Goal: Task Accomplishment & Management: Manage account settings

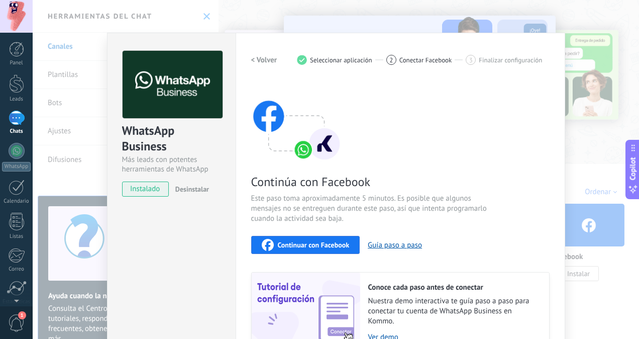
click at [339, 241] on span "Continuar con Facebook" at bounding box center [314, 244] width 72 height 7
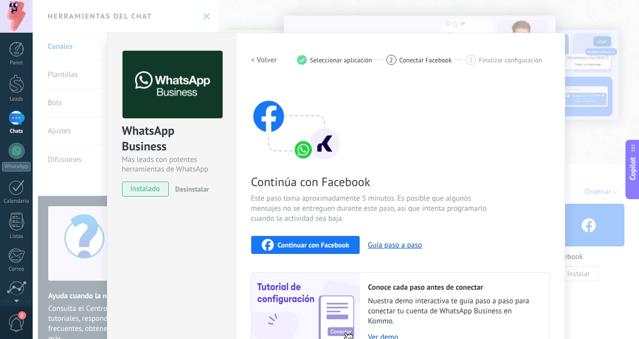
click at [327, 245] on span "Continuar con Facebook" at bounding box center [314, 244] width 72 height 7
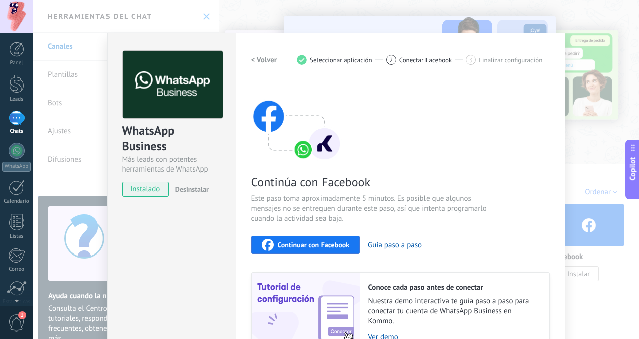
click at [325, 245] on span "Continuar con Facebook" at bounding box center [314, 244] width 72 height 7
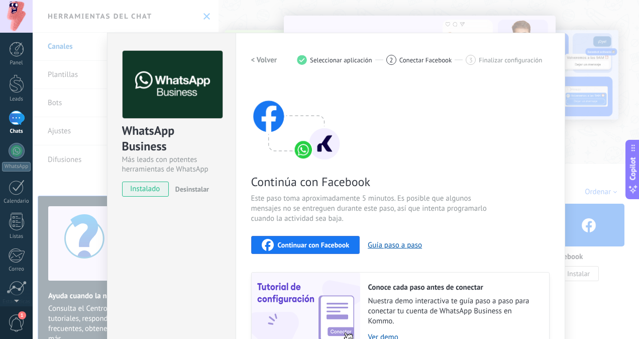
click at [325, 240] on div "Continuar con Facebook" at bounding box center [306, 245] width 88 height 12
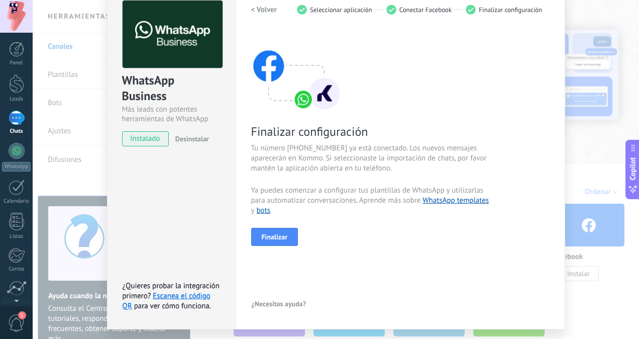
scroll to position [78, 0]
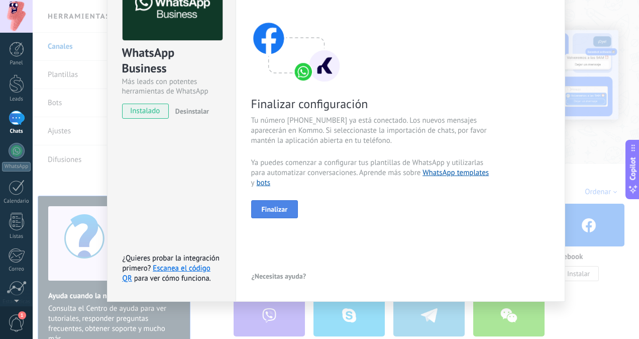
click at [267, 207] on span "Finalizar" at bounding box center [275, 208] width 26 height 7
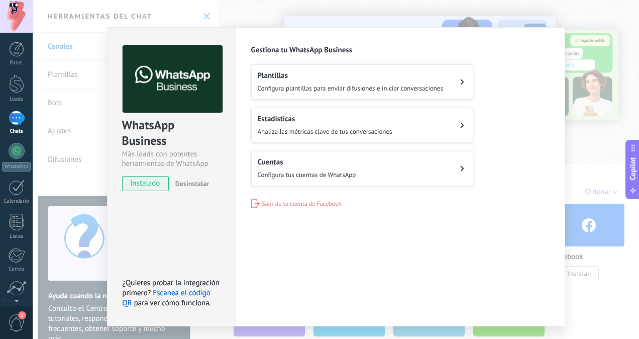
scroll to position [0, 0]
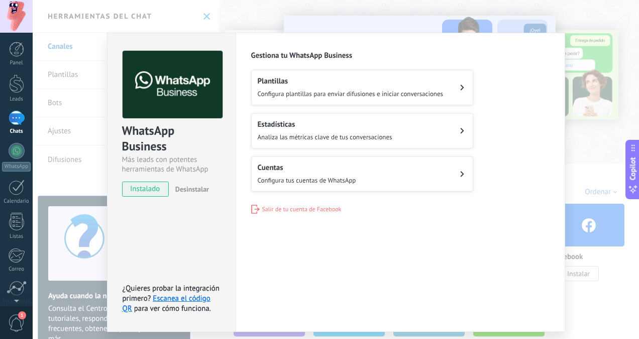
click at [426, 90] on span "Configura plantillas para enviar difusiones e iniciar conversaciones" at bounding box center [351, 93] width 186 height 9
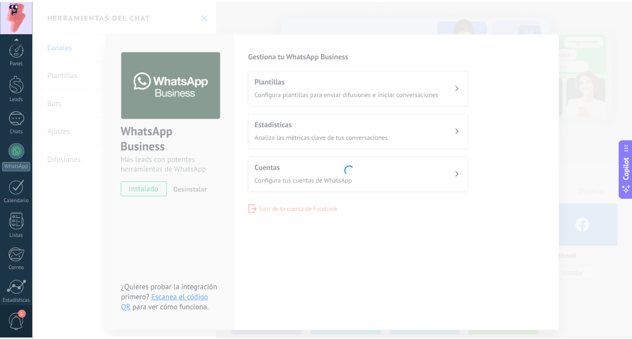
scroll to position [78, 0]
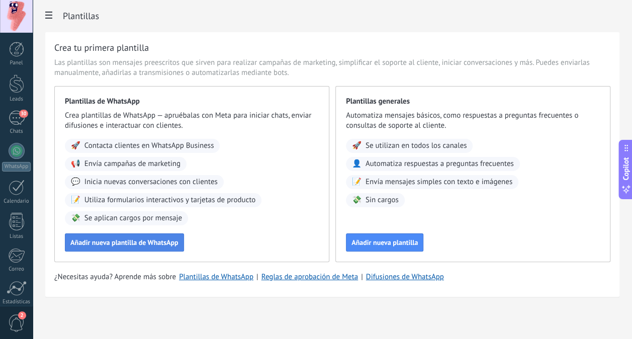
click at [110, 239] on span "Añadir nueva plantilla de WhatsApp" at bounding box center [124, 242] width 108 height 7
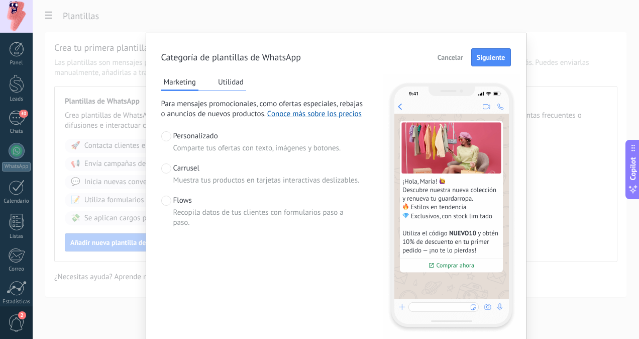
click at [161, 167] on span at bounding box center [166, 168] width 10 height 10
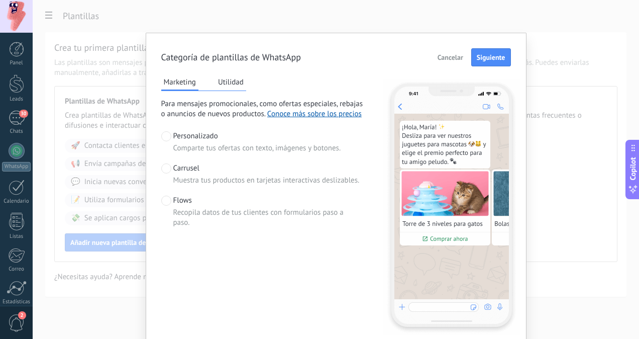
click at [165, 202] on span at bounding box center [166, 200] width 10 height 10
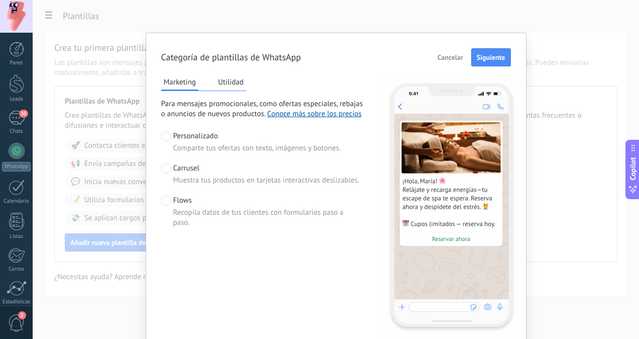
click at [226, 83] on button "Utilidad" at bounding box center [231, 81] width 31 height 15
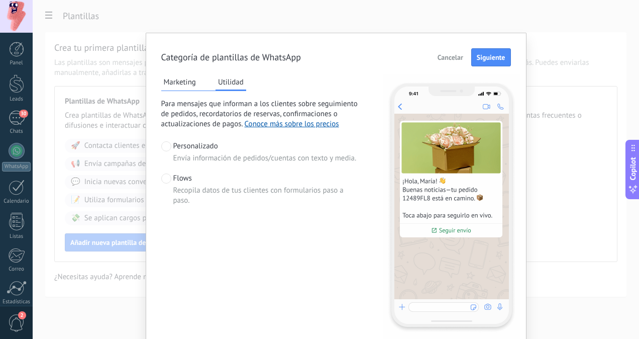
click at [185, 90] on div "Marketing Utilidad Para mensajes que informan a los clientes sobre seguimiento …" at bounding box center [261, 206] width 201 height 265
click at [184, 82] on button "Marketing" at bounding box center [179, 81] width 37 height 15
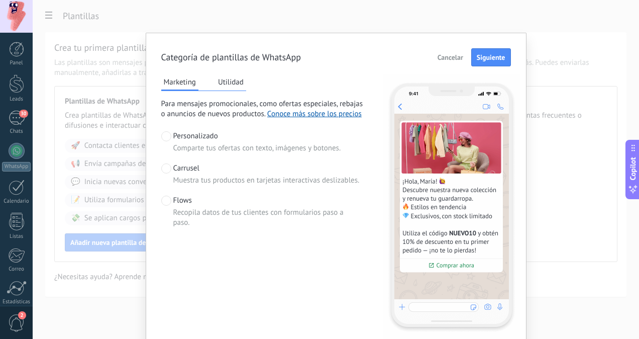
click at [184, 163] on span "Carrusel" at bounding box center [186, 168] width 26 height 10
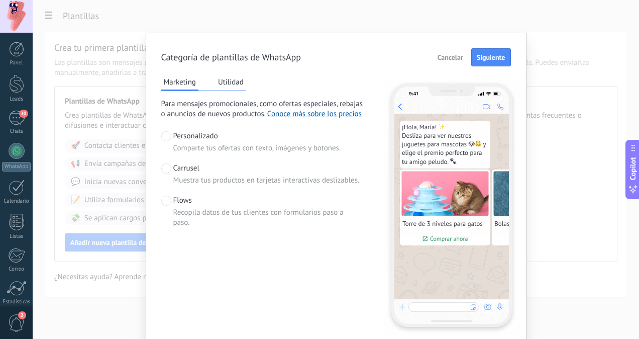
click at [171, 201] on label "Flows Recopila datos de tus clientes con formularios paso a paso." at bounding box center [261, 211] width 201 height 32
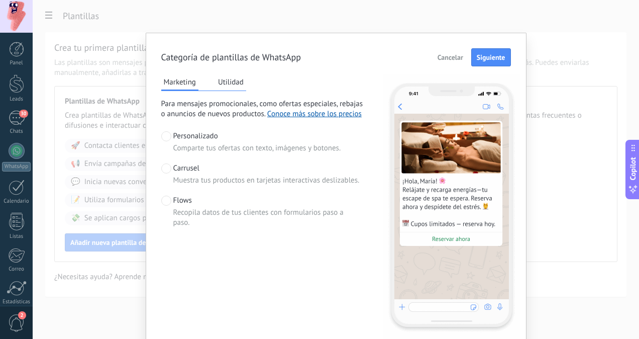
click at [218, 83] on button "Utilidad" at bounding box center [231, 81] width 31 height 15
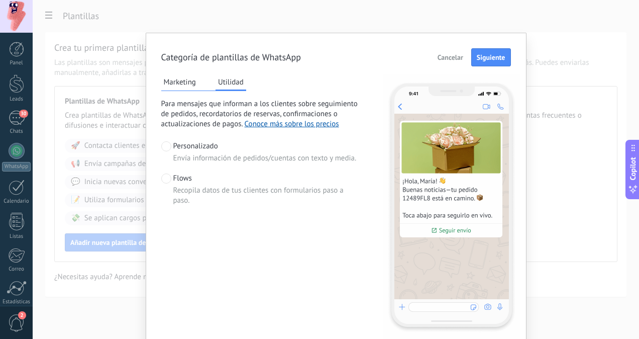
click at [192, 176] on div "Flows Recopila datos de tus clientes con formularios paso a paso." at bounding box center [267, 189] width 189 height 32
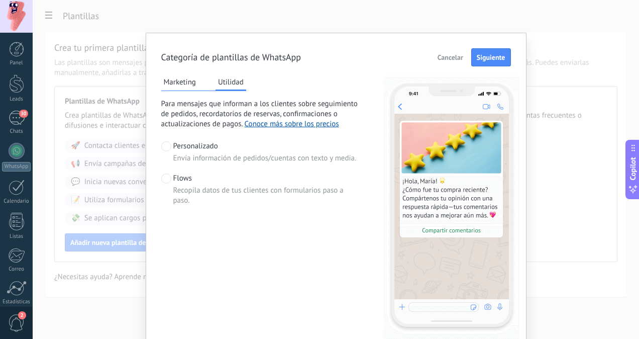
click at [182, 83] on button "Marketing" at bounding box center [179, 81] width 37 height 15
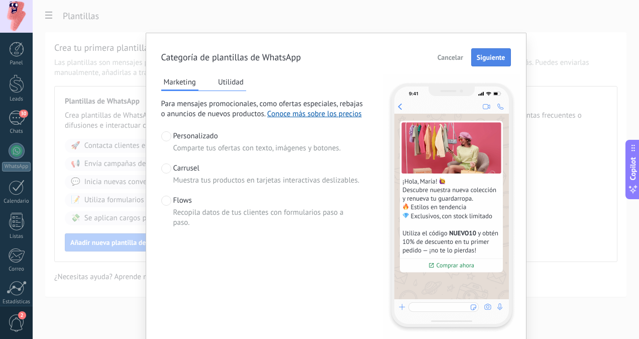
click at [490, 57] on span "Siguiente" at bounding box center [491, 57] width 29 height 7
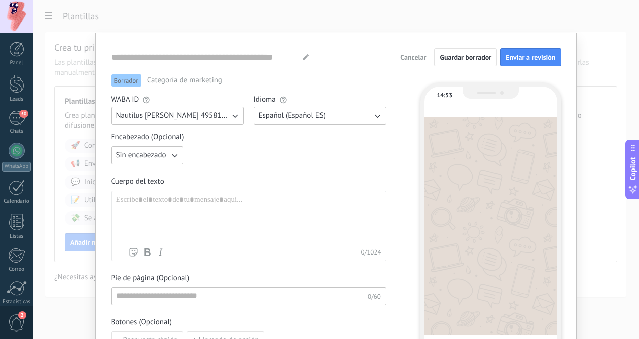
type input "**********"
click at [154, 116] on span "Nautilus Marina Mazatlán 495815431550104" at bounding box center [173, 116] width 114 height 10
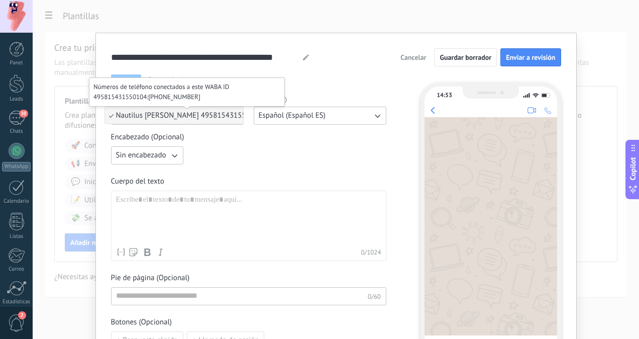
click at [154, 116] on span "Nautilus Marina Mazatlán 495815431550104" at bounding box center [189, 116] width 147 height 10
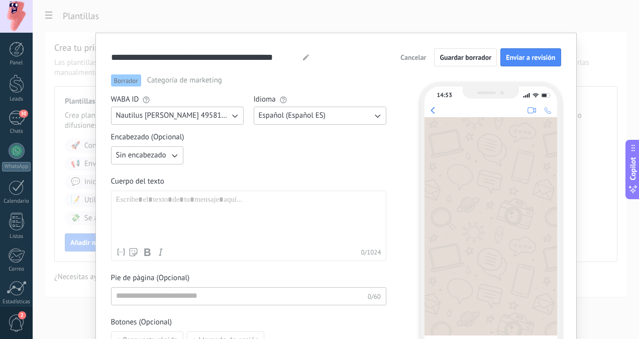
click at [154, 116] on span "Nautilus Marina Mazatlán 495815431550104" at bounding box center [173, 116] width 114 height 10
click at [239, 166] on div "Encabezado (Opcional) Sin encabezado Cuerpo del texto Nombre del contacto Nombr…" at bounding box center [248, 240] width 275 height 217
click at [161, 154] on span "Sin encabezado" at bounding box center [141, 155] width 50 height 10
click at [162, 172] on li "Texto" at bounding box center [144, 172] width 78 height 17
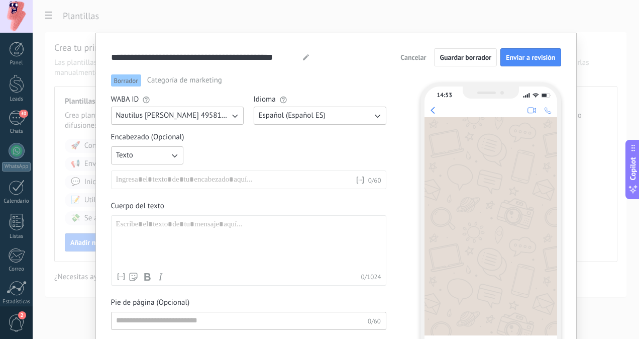
click at [271, 182] on div at bounding box center [235, 180] width 239 height 10
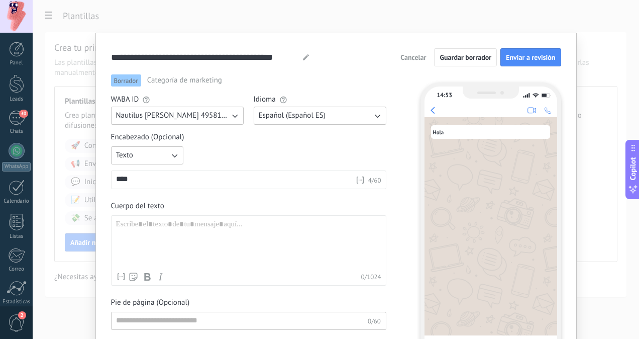
click at [280, 231] on div at bounding box center [248, 244] width 265 height 48
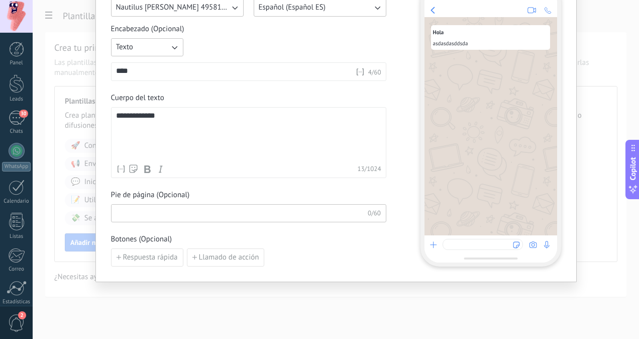
click at [249, 212] on input at bounding box center [240, 212] width 256 height 16
type input "**********"
click at [157, 256] on span "Respuesta rápida" at bounding box center [150, 257] width 55 height 7
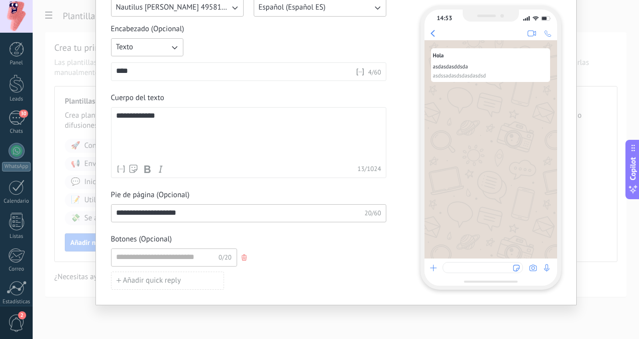
scroll to position [0, 0]
click at [162, 259] on input at bounding box center [165, 257] width 107 height 16
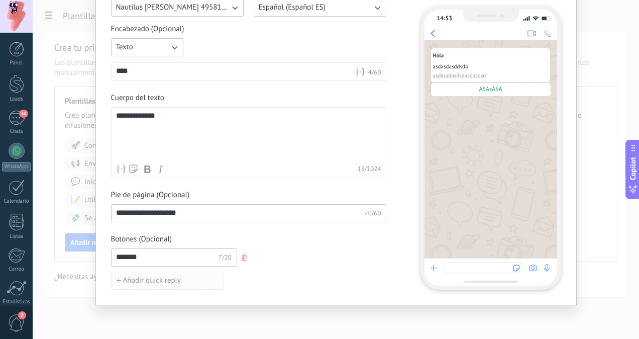
type input "*******"
click at [173, 279] on span "Añadir quick reply" at bounding box center [152, 280] width 58 height 7
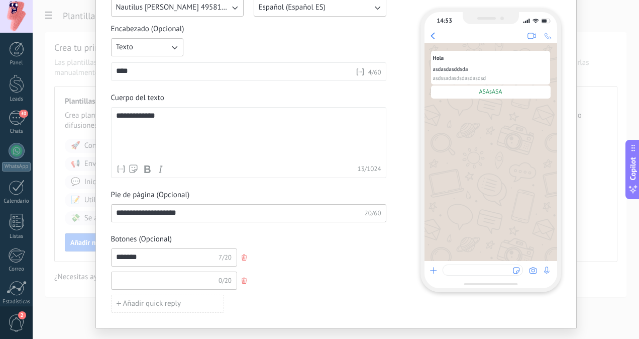
click at [175, 280] on input at bounding box center [165, 280] width 107 height 16
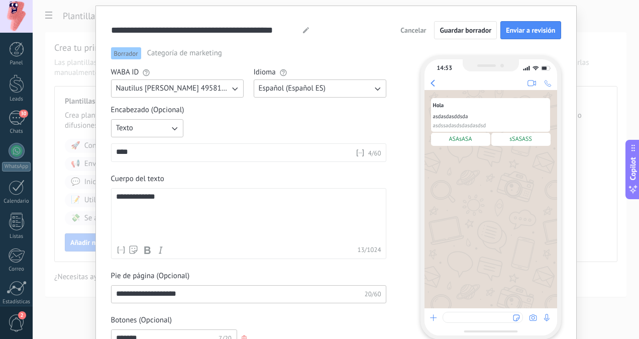
scroll to position [8, 0]
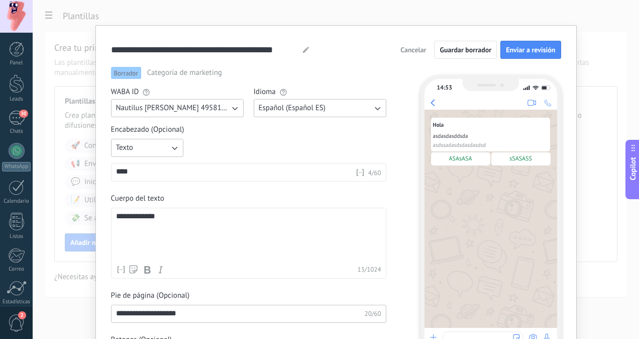
type input "*******"
click at [303, 47] on icon at bounding box center [306, 50] width 6 height 6
click at [414, 50] on span "Cancelar" at bounding box center [413, 49] width 26 height 7
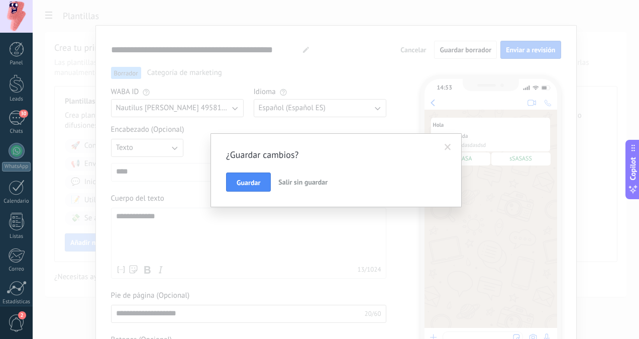
click at [297, 180] on span "Salir sin guardar" at bounding box center [302, 181] width 49 height 9
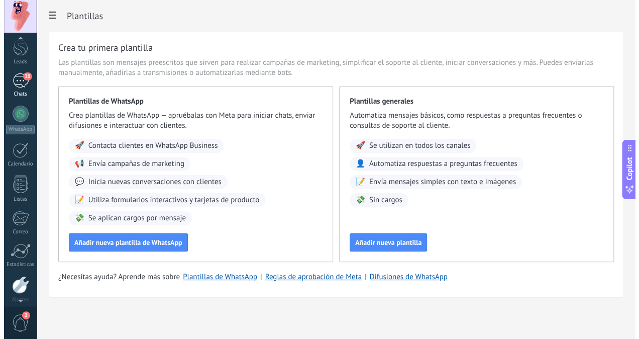
scroll to position [28, 0]
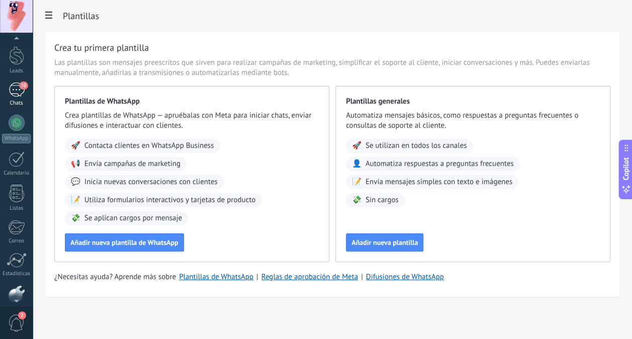
click at [17, 94] on div "30" at bounding box center [17, 89] width 16 height 15
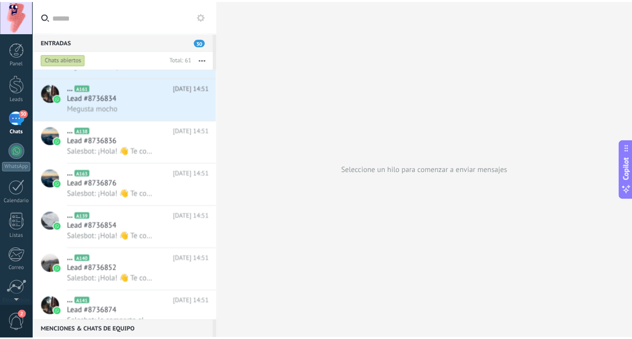
scroll to position [1310, 0]
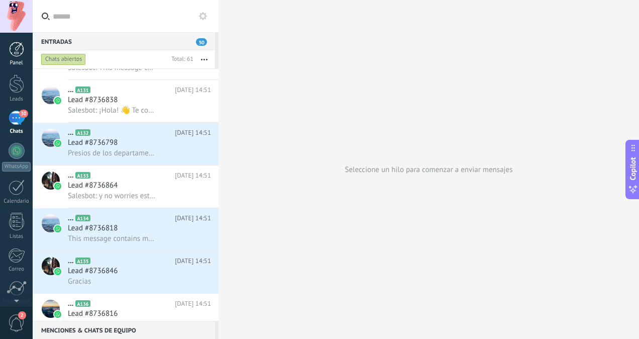
click at [16, 53] on div at bounding box center [16, 49] width 15 height 15
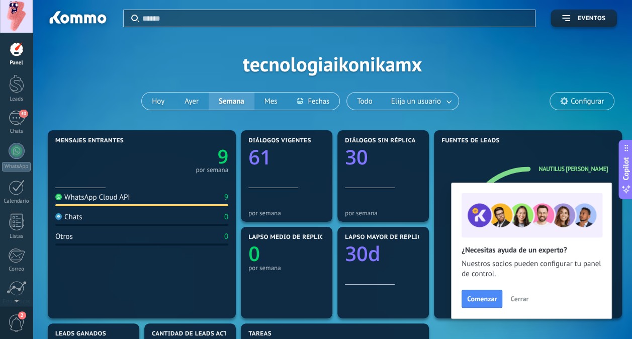
click at [528, 299] on button "Cerrar" at bounding box center [518, 298] width 27 height 15
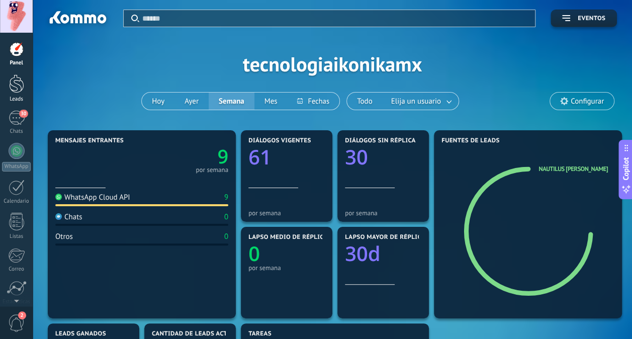
click at [9, 91] on div at bounding box center [16, 83] width 15 height 19
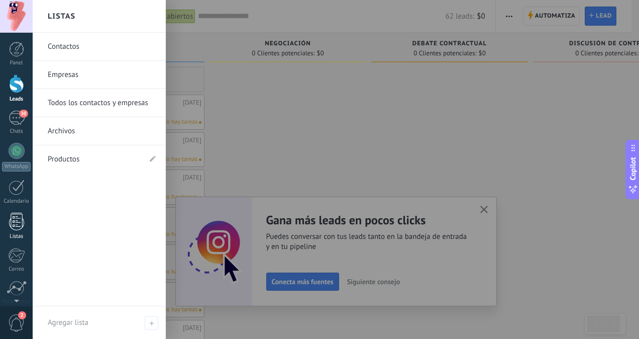
click at [22, 222] on div at bounding box center [16, 222] width 15 height 18
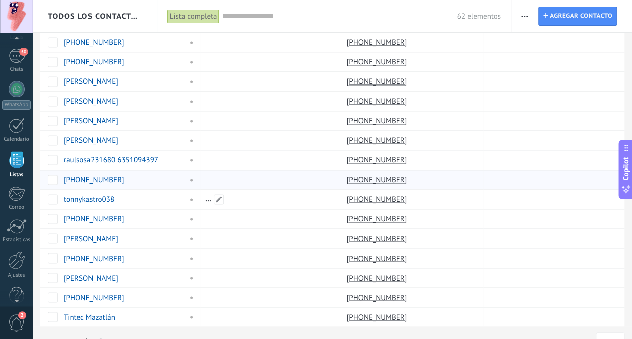
scroll to position [727, 0]
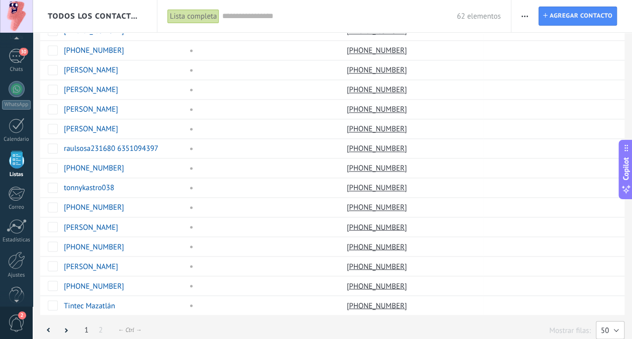
click at [607, 325] on span "50" at bounding box center [604, 330] width 8 height 10
click at [607, 325] on span "200" at bounding box center [604, 330] width 31 height 10
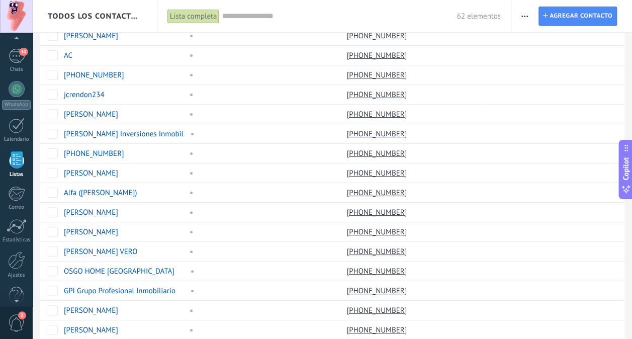
scroll to position [0, 0]
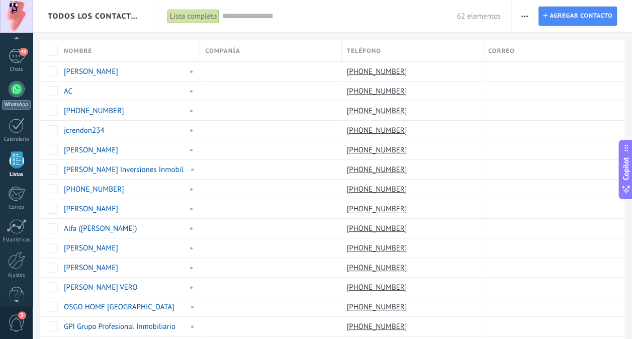
click at [15, 91] on div at bounding box center [17, 89] width 16 height 16
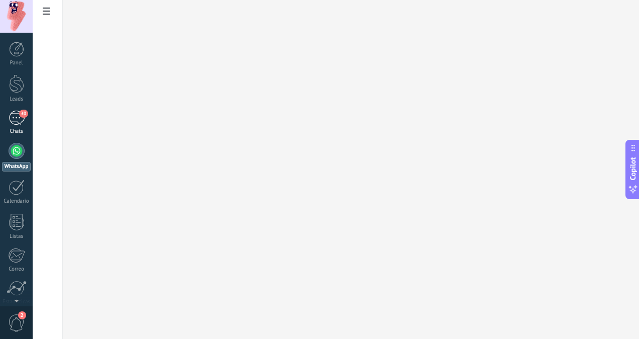
click at [18, 112] on div "30" at bounding box center [17, 118] width 16 height 15
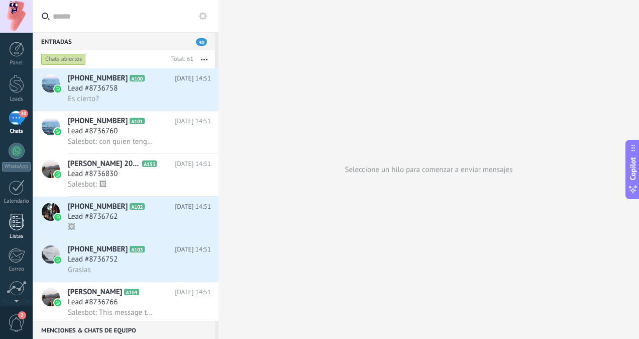
click at [14, 213] on div at bounding box center [16, 222] width 15 height 18
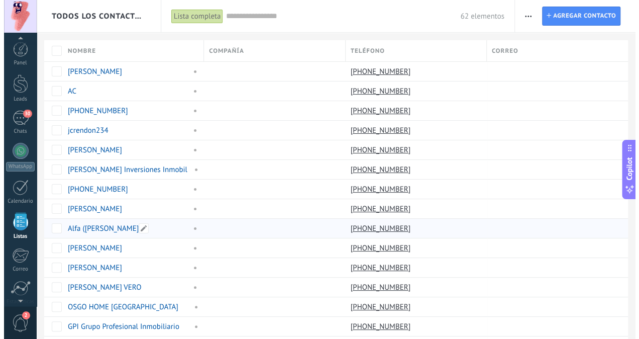
scroll to position [62, 0]
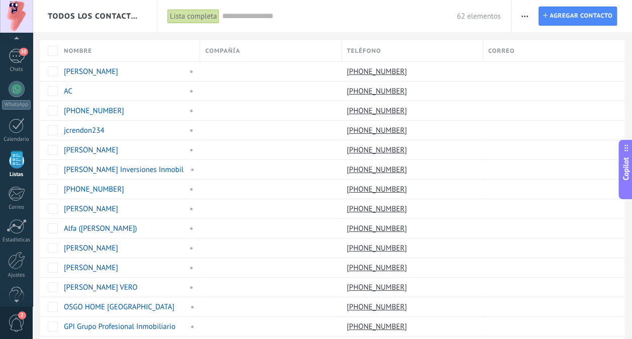
click at [528, 17] on button "button" at bounding box center [524, 16] width 15 height 19
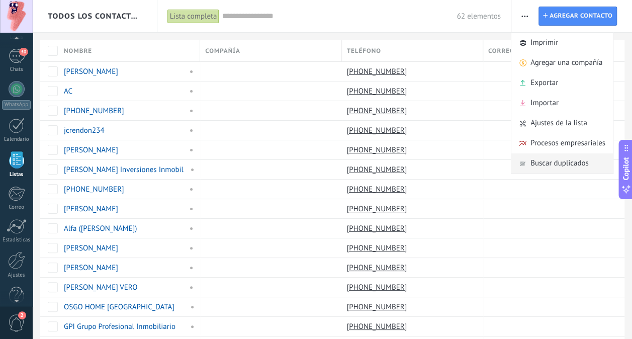
click at [566, 164] on span "Buscar duplicados" at bounding box center [559, 163] width 58 height 20
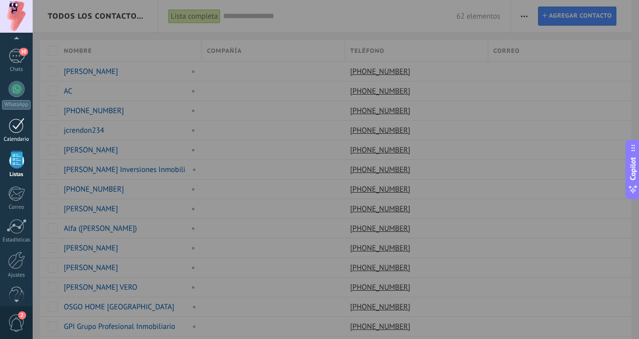
click at [20, 127] on div at bounding box center [17, 126] width 16 height 16
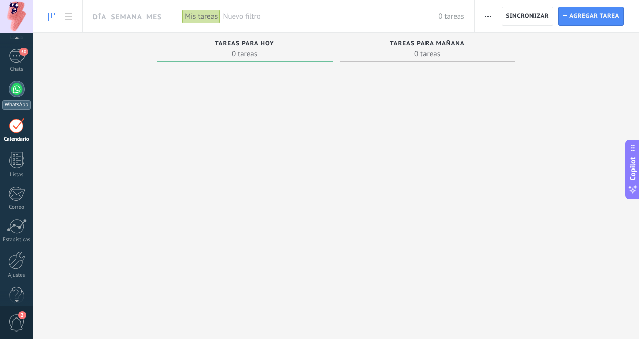
click at [16, 91] on div at bounding box center [17, 89] width 16 height 16
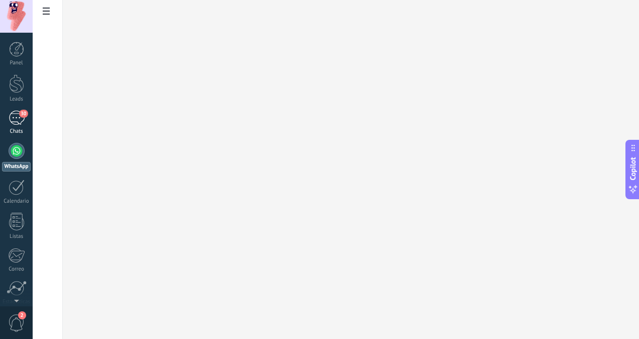
click at [22, 115] on span "30" at bounding box center [23, 114] width 9 height 8
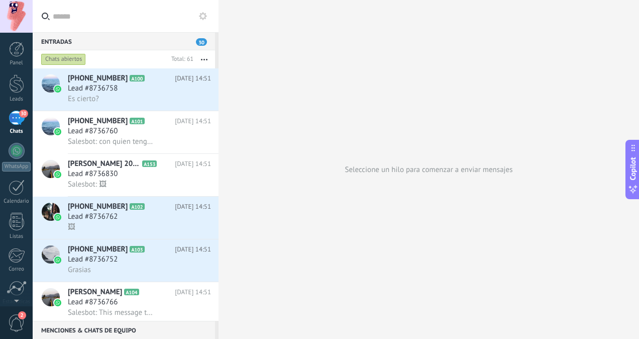
click at [138, 43] on div "Entradas 30" at bounding box center [124, 41] width 182 height 18
click at [15, 220] on div at bounding box center [16, 222] width 15 height 18
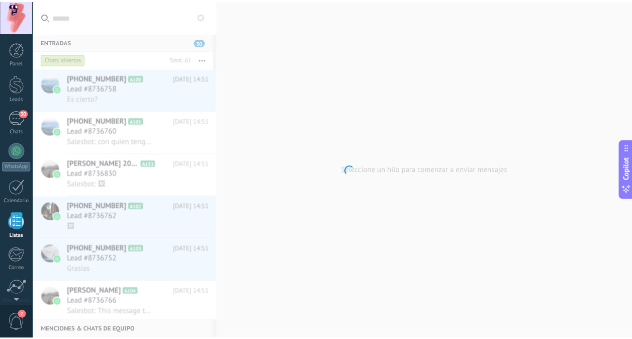
scroll to position [62, 0]
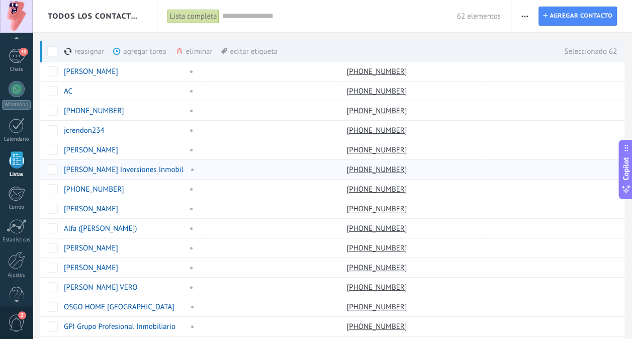
click at [522, 16] on use "button" at bounding box center [524, 17] width 7 height 2
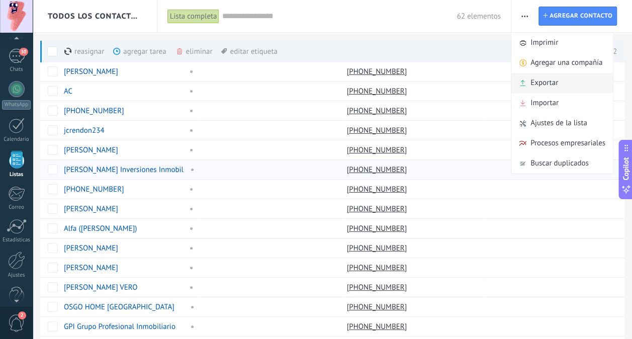
click at [550, 83] on span "Exportar" at bounding box center [544, 83] width 28 height 20
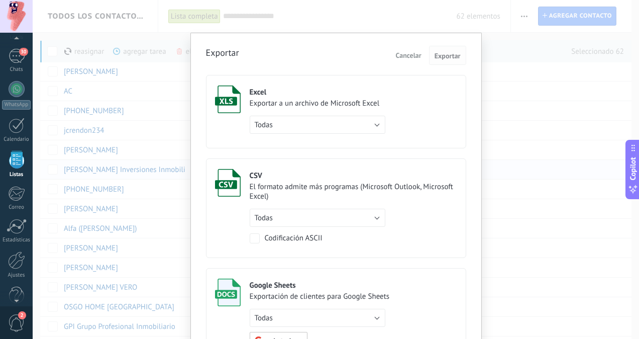
click at [456, 56] on span "Exportar" at bounding box center [448, 55] width 26 height 7
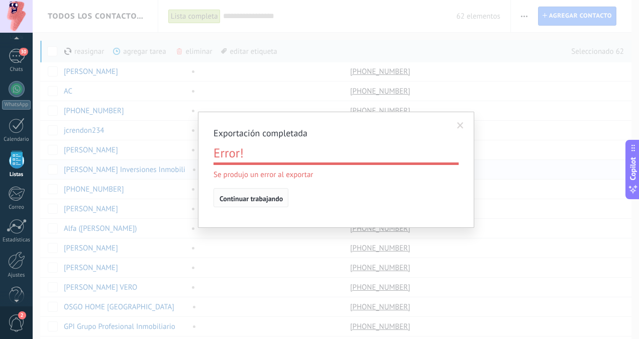
click at [270, 196] on span "Continuar trabajando" at bounding box center [251, 198] width 63 height 7
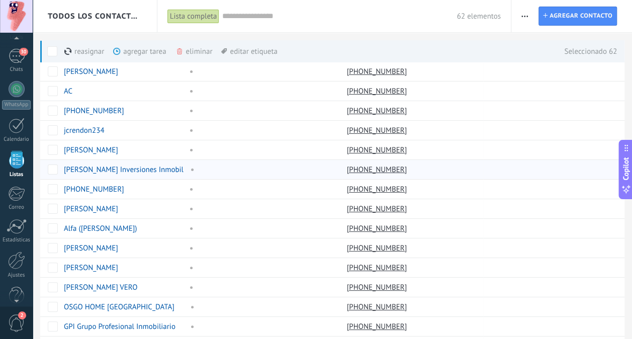
click at [526, 17] on icon "button" at bounding box center [524, 17] width 7 height 2
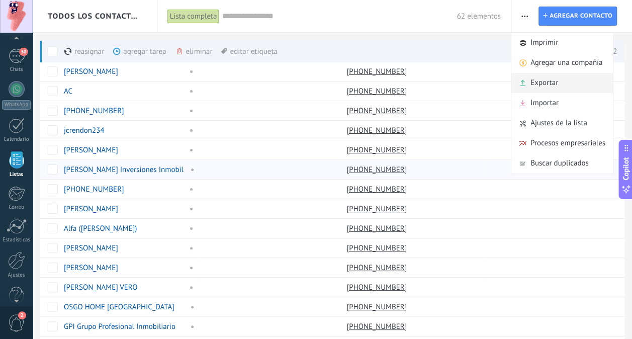
click at [552, 87] on span "Exportar" at bounding box center [544, 83] width 28 height 20
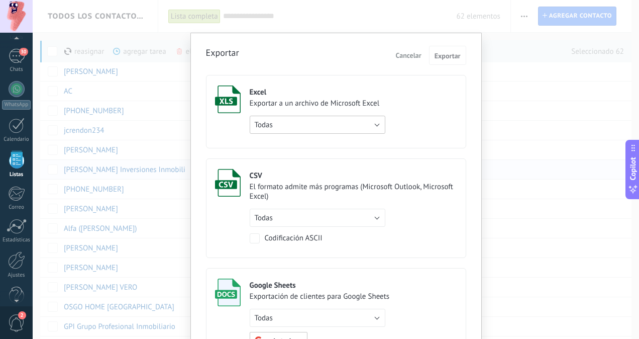
click at [331, 125] on button "Todas" at bounding box center [318, 125] width 136 height 18
click at [422, 116] on label "Excel Exportar a un archivo de Microsoft Excel Todas de filtro activo solo la p…" at bounding box center [336, 111] width 260 height 73
click at [313, 221] on button "Todas" at bounding box center [318, 218] width 136 height 18
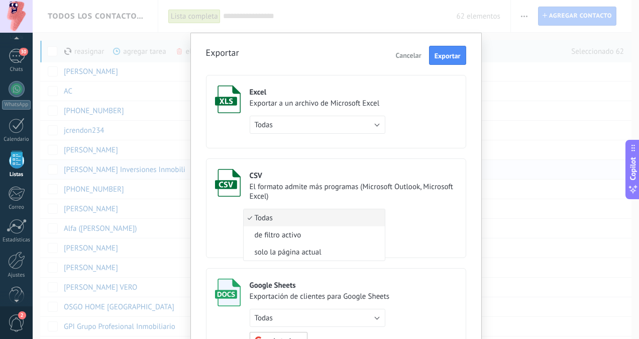
click at [313, 221] on span "Todas" at bounding box center [313, 218] width 138 height 10
click at [435, 200] on div "CSV El formato admite más programas (Microsoft Outlook, Microsoft Excel) Todas …" at bounding box center [354, 206] width 208 height 74
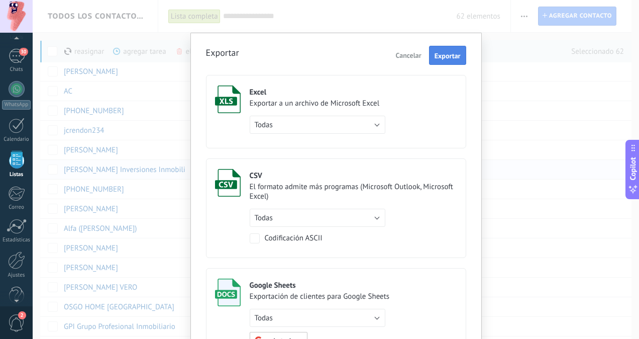
click at [454, 53] on span "Exportar" at bounding box center [448, 55] width 26 height 7
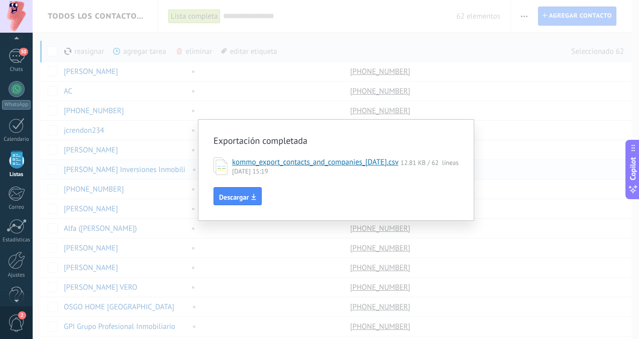
click at [384, 163] on link "kommo_export_contacts_and_companies_2025-10-02.csv" at bounding box center [315, 162] width 166 height 10
click at [480, 100] on div "Exportación completada kommo_export_contacts_and_companies_2025-10-02.csv 12.81…" at bounding box center [336, 169] width 606 height 339
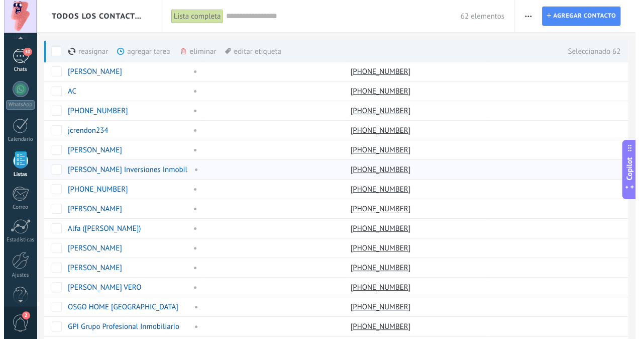
scroll to position [62, 0]
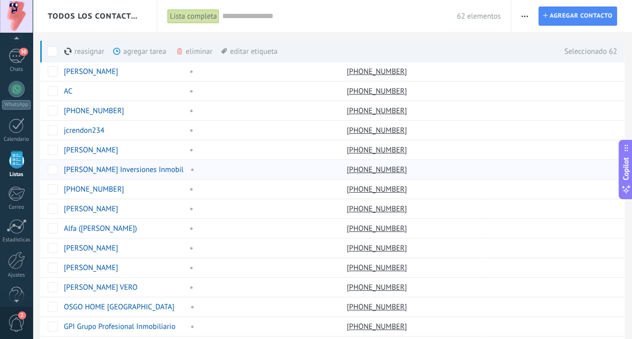
click at [187, 48] on div "eliminar màs" at bounding box center [210, 51] width 71 height 22
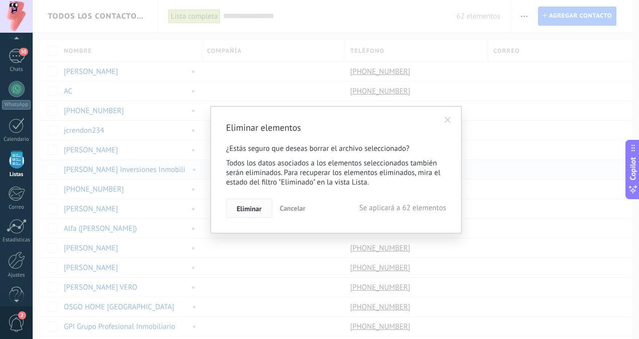
click at [257, 211] on span "Eliminar" at bounding box center [249, 208] width 25 height 7
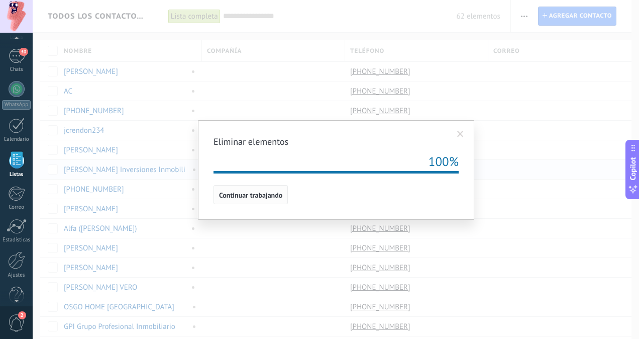
click at [268, 195] on span "Continuar trabajando" at bounding box center [250, 194] width 63 height 7
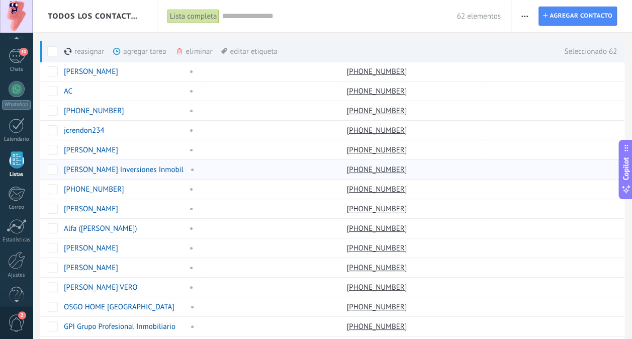
click at [184, 52] on div "eliminar màs" at bounding box center [210, 51] width 71 height 22
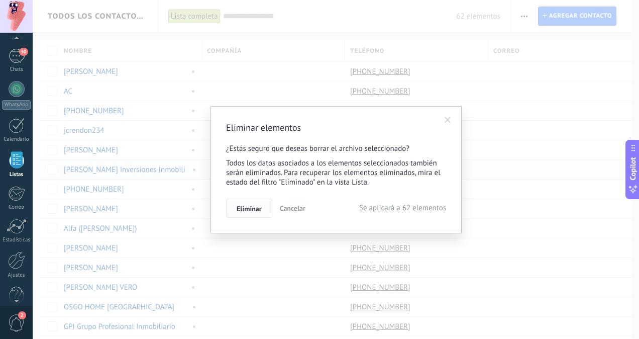
click at [259, 205] on span "Eliminar" at bounding box center [249, 208] width 25 height 7
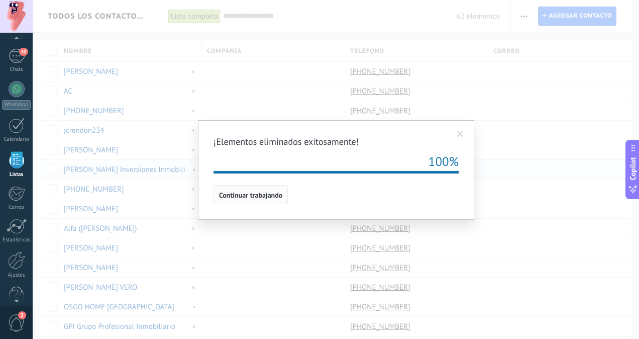
click at [259, 200] on button "Continuar trabajando" at bounding box center [251, 194] width 74 height 19
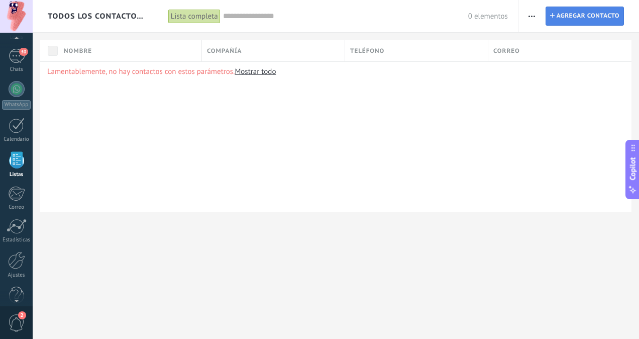
click at [560, 17] on span "Agregar contacto" at bounding box center [588, 16] width 63 height 18
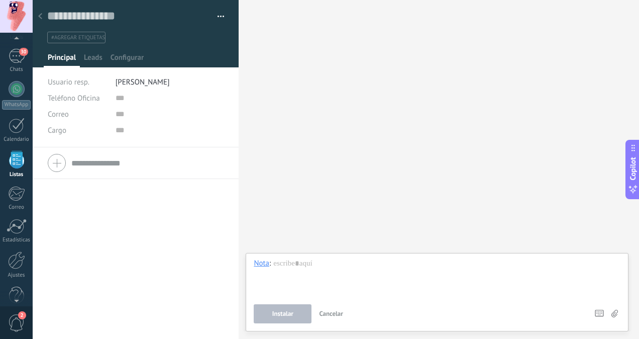
click at [40, 15] on use at bounding box center [40, 16] width 4 height 6
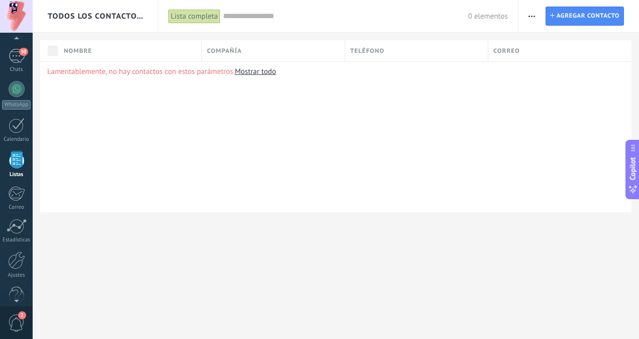
click at [539, 13] on button "button" at bounding box center [532, 16] width 15 height 19
drag, startPoint x: 239, startPoint y: 16, endPoint x: 231, endPoint y: 14, distance: 8.3
click at [238, 16] on input "text" at bounding box center [345, 16] width 245 height 11
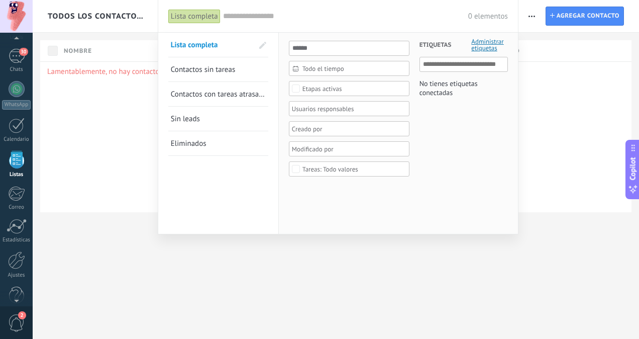
click at [192, 14] on div "Lista completa" at bounding box center [194, 16] width 52 height 15
click at [198, 19] on div "Lista completa" at bounding box center [194, 16] width 52 height 15
click at [275, 22] on div "0 elementos" at bounding box center [365, 16] width 285 height 32
click at [17, 156] on div at bounding box center [16, 160] width 15 height 18
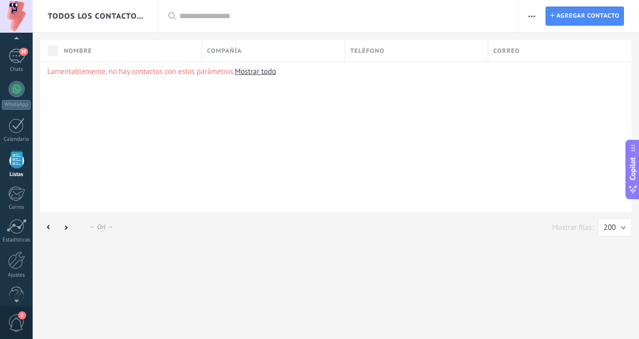
click at [17, 156] on div at bounding box center [16, 160] width 15 height 18
click at [527, 13] on button "button" at bounding box center [532, 16] width 15 height 19
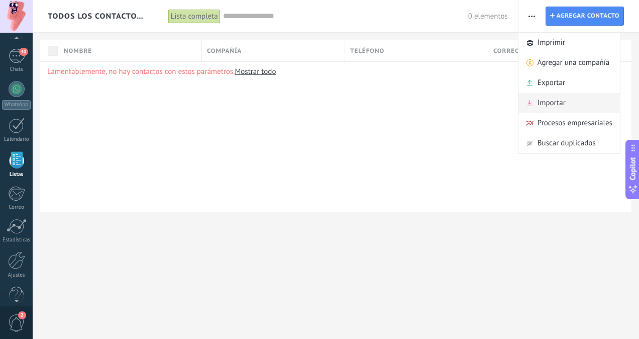
click at [580, 106] on div "Importar" at bounding box center [569, 103] width 101 height 20
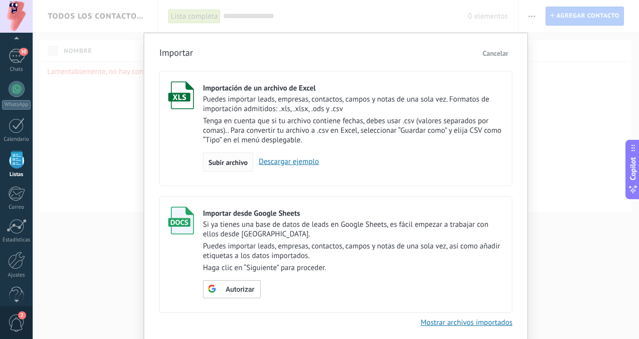
click at [230, 166] on span "Subir archivo" at bounding box center [228, 162] width 39 height 7
click at [0, 0] on input "Importación de un archivo de Excel Puedes importar leads, empresas, contactos, …" at bounding box center [0, 0] width 0 height 0
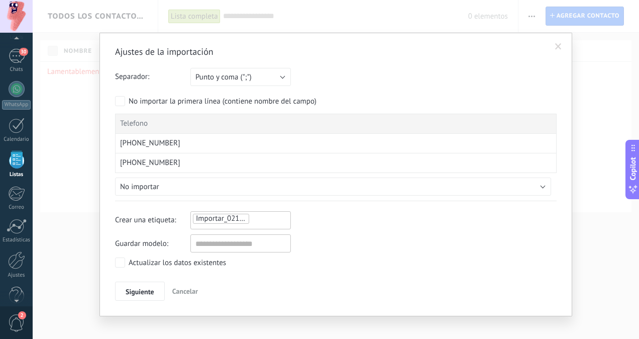
click at [248, 218] on ul "Importar_02102025_1546" at bounding box center [227, 219] width 70 height 12
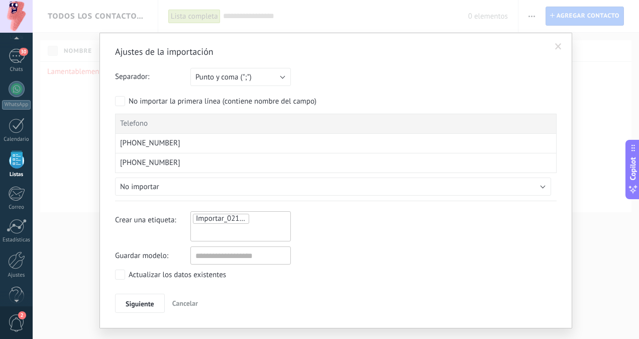
click at [233, 219] on span "Importar_02102025_1546" at bounding box center [237, 219] width 83 height 10
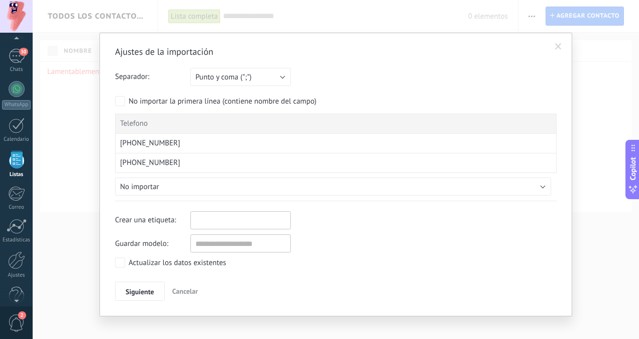
click at [237, 221] on input "text" at bounding box center [218, 220] width 50 height 15
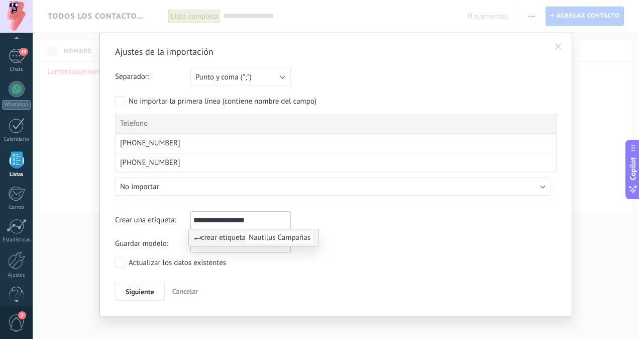
type input "**********"
click at [135, 266] on div "Actualizar los datos existentes" at bounding box center [177, 263] width 97 height 10
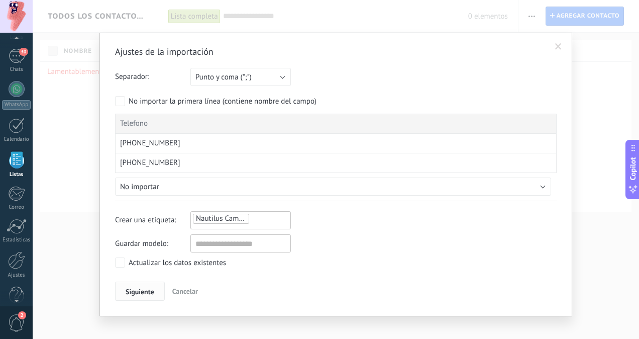
click at [140, 288] on span "Siguiente" at bounding box center [140, 291] width 29 height 7
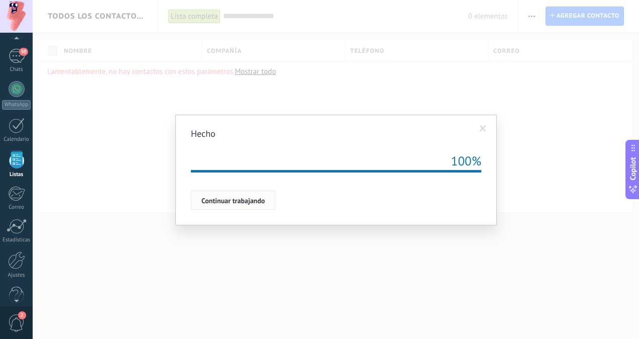
click at [232, 203] on span "Continuar trabajando" at bounding box center [232, 200] width 63 height 7
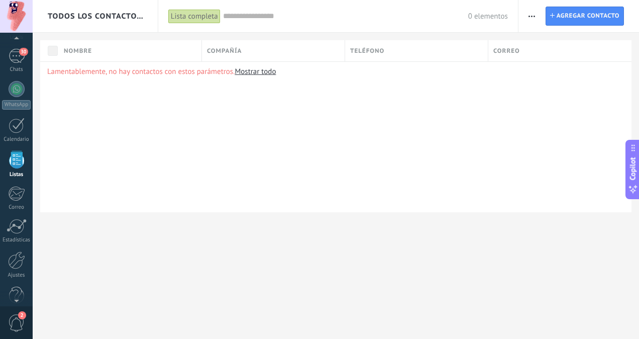
click at [194, 19] on div "Lista completa" at bounding box center [194, 16] width 52 height 15
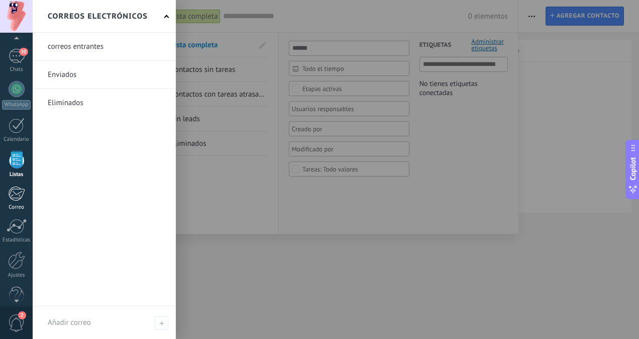
click at [18, 195] on div at bounding box center [16, 193] width 17 height 15
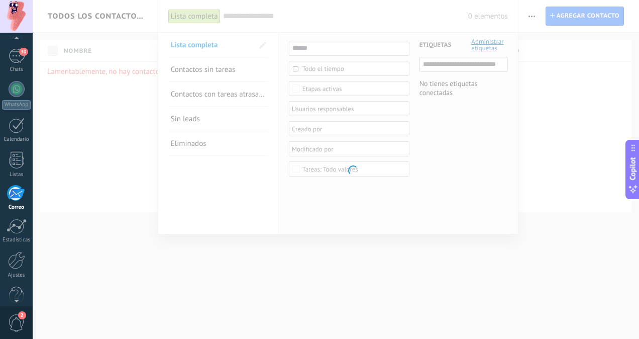
scroll to position [78, 0]
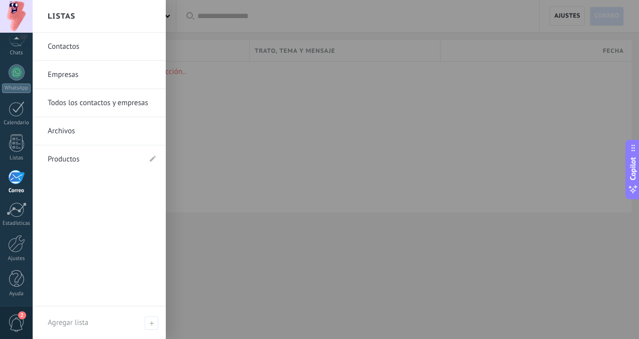
click at [80, 42] on link "Contactos" at bounding box center [102, 47] width 108 height 28
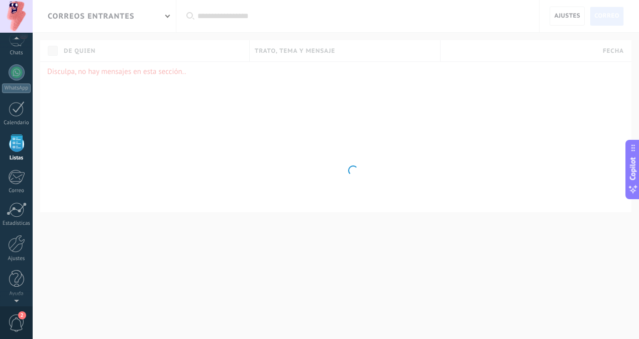
scroll to position [62, 0]
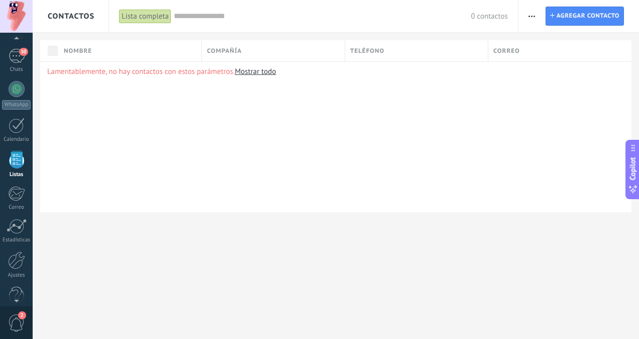
click at [266, 67] on link "Mostrar todo" at bounding box center [255, 72] width 41 height 10
click at [253, 71] on link "Mostrar todo" at bounding box center [255, 72] width 41 height 10
click at [255, 73] on link "Mostrar todo" at bounding box center [255, 72] width 41 height 10
click at [532, 17] on use "button" at bounding box center [532, 17] width 7 height 2
click at [9, 122] on div at bounding box center [17, 126] width 16 height 16
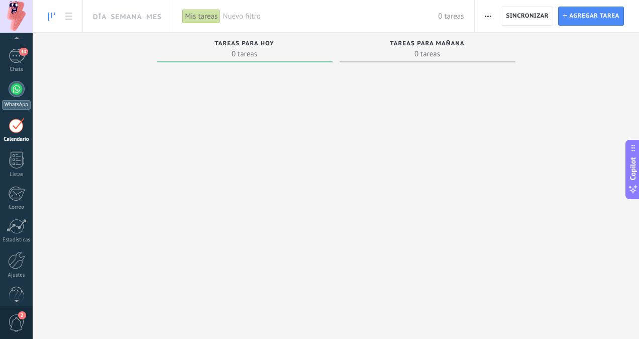
click at [21, 88] on div at bounding box center [17, 89] width 16 height 16
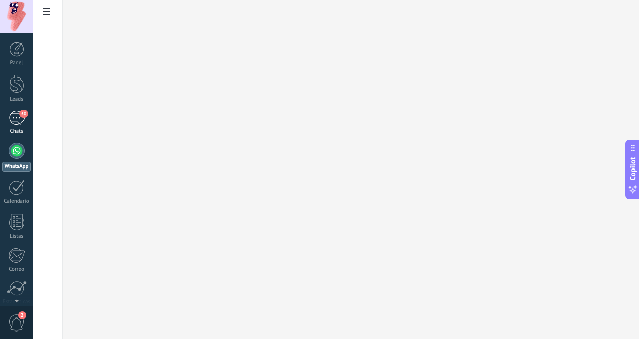
click at [13, 120] on div "30" at bounding box center [17, 118] width 16 height 15
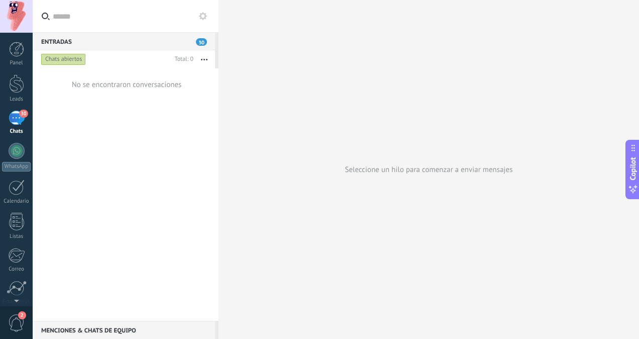
click at [151, 38] on div "Entradas 30" at bounding box center [124, 41] width 182 height 18
click at [187, 41] on div "Entradas 30" at bounding box center [124, 41] width 182 height 18
click at [60, 56] on div "Chats abiertos" at bounding box center [63, 59] width 45 height 12
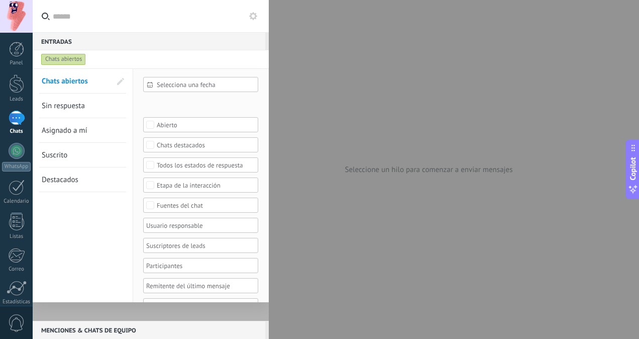
click at [221, 27] on input "text" at bounding box center [157, 16] width 208 height 32
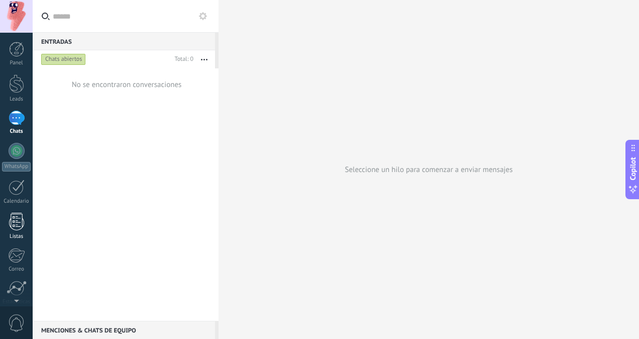
click at [9, 219] on div at bounding box center [16, 222] width 15 height 18
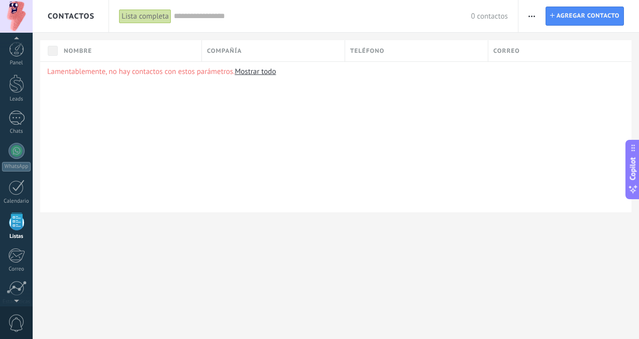
scroll to position [62, 0]
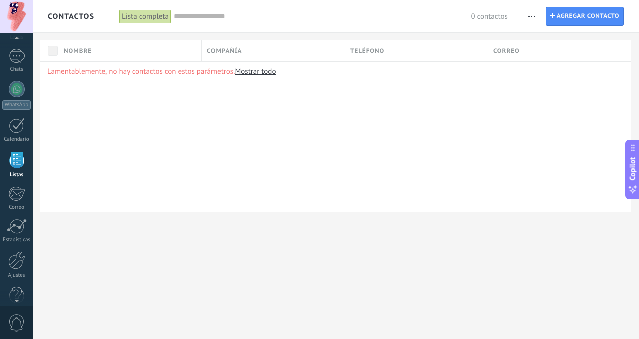
click at [261, 72] on link "Mostrar todo" at bounding box center [255, 72] width 41 height 10
click at [250, 72] on link "Mostrar todo" at bounding box center [255, 72] width 41 height 10
click at [532, 14] on span "button" at bounding box center [532, 16] width 7 height 19
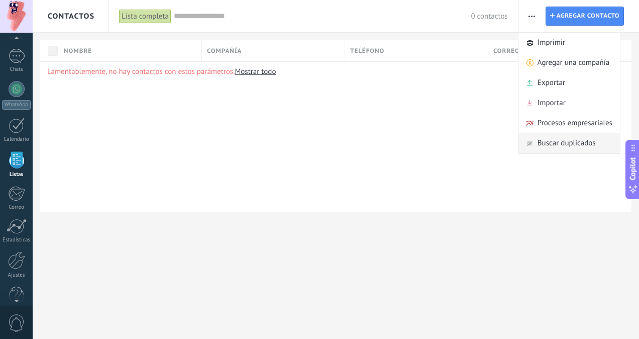
click at [567, 146] on span "Buscar duplicados" at bounding box center [567, 143] width 58 height 20
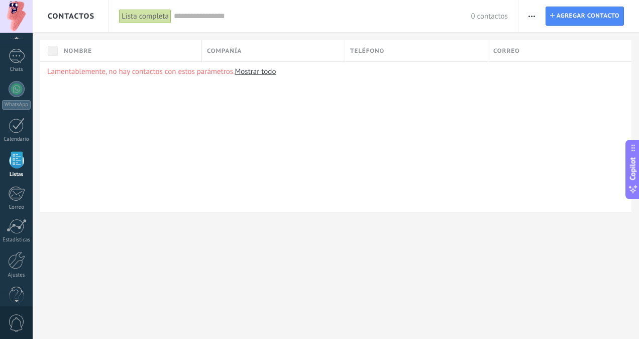
click at [532, 12] on span "button" at bounding box center [532, 16] width 7 height 19
click at [153, 21] on div "Lista completa" at bounding box center [145, 16] width 52 height 15
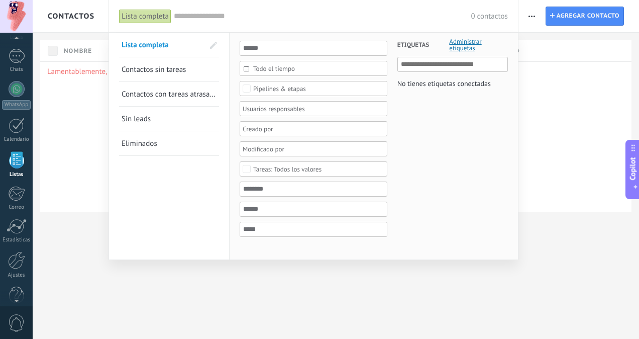
click at [461, 47] on span "Administrar etiquetas" at bounding box center [478, 44] width 59 height 13
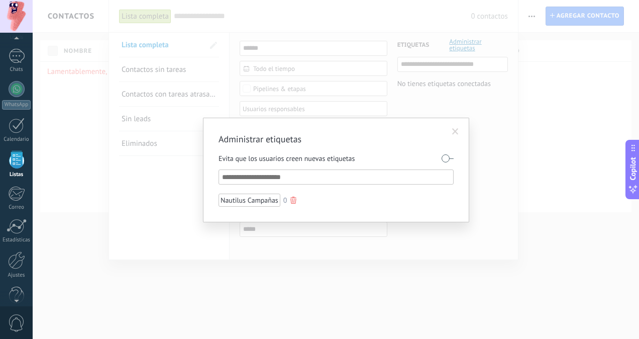
click at [242, 202] on div "Nautilus Campañas" at bounding box center [250, 199] width 62 height 13
click at [458, 130] on span at bounding box center [455, 131] width 7 height 7
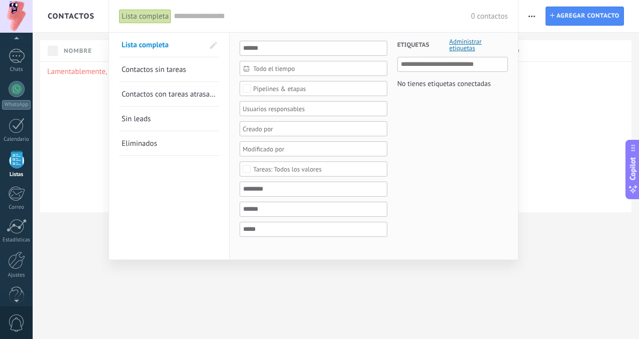
click at [534, 40] on div at bounding box center [319, 169] width 639 height 339
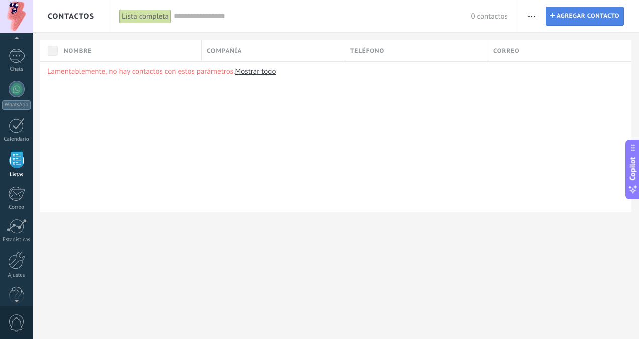
click at [556, 18] on link "Contacto Agregar contacto" at bounding box center [585, 16] width 78 height 19
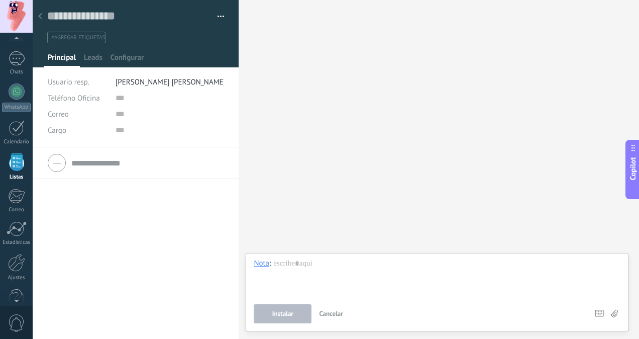
scroll to position [62, 0]
click at [38, 16] on div at bounding box center [40, 17] width 14 height 20
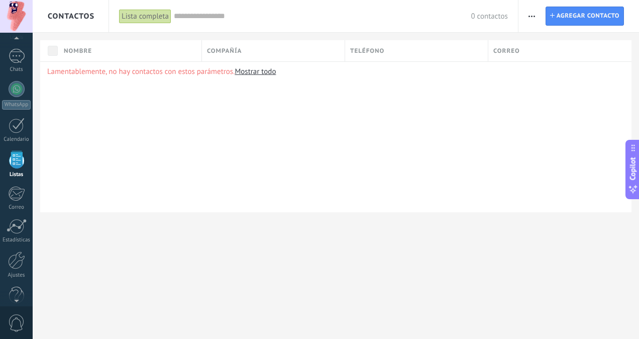
click at [538, 19] on button "button" at bounding box center [532, 16] width 15 height 19
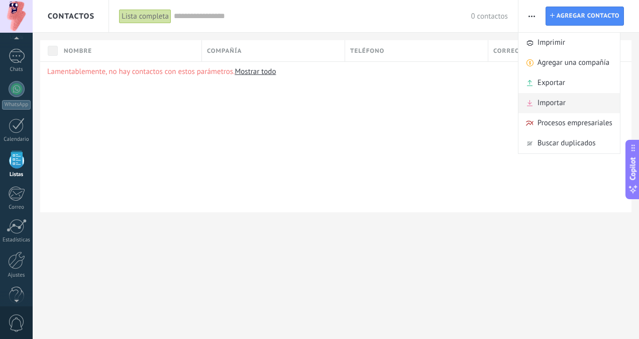
click at [570, 99] on div "Importar" at bounding box center [569, 103] width 101 height 20
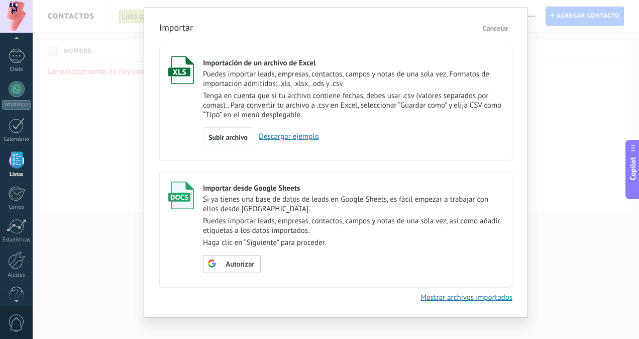
scroll to position [37, 0]
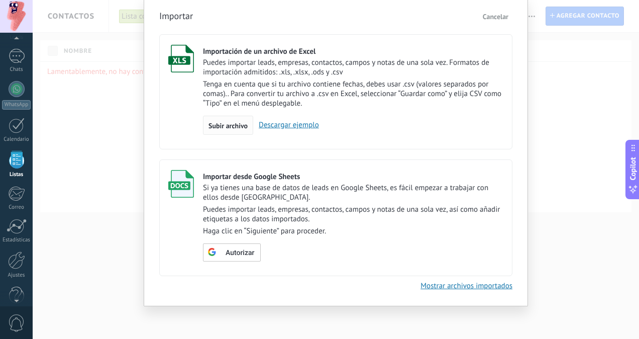
click at [228, 129] on span "Subir archivo" at bounding box center [228, 125] width 39 height 7
click at [0, 0] on input "Importación de un archivo de Excel Puedes importar leads, empresas, contactos, …" at bounding box center [0, 0] width 0 height 0
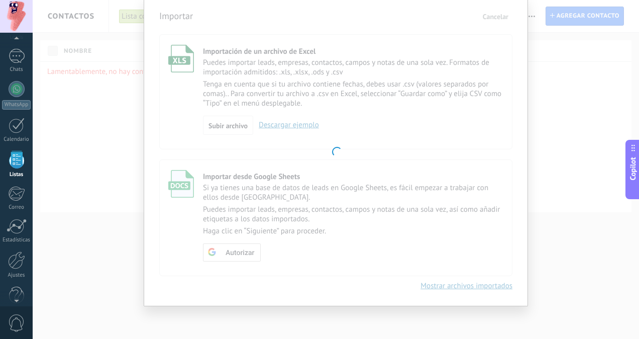
scroll to position [8, 0]
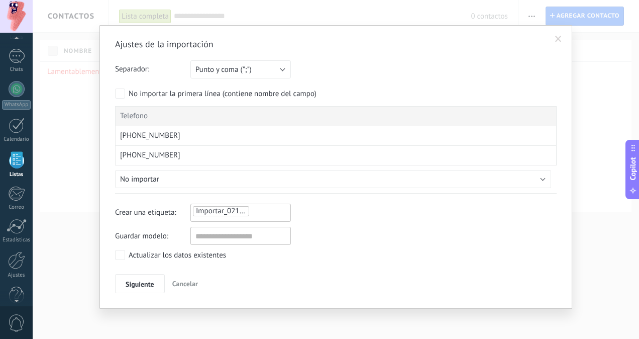
click at [253, 214] on ul "Importar_02102025_1549" at bounding box center [227, 211] width 70 height 12
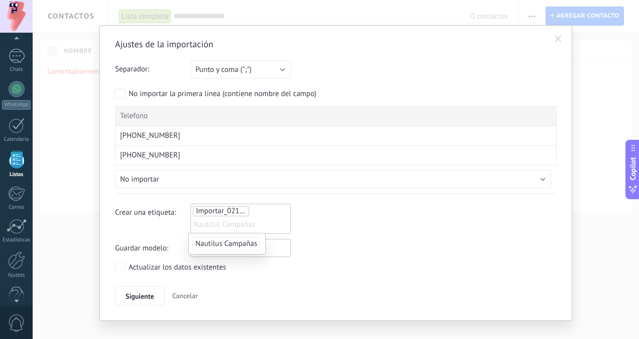
click at [255, 214] on ul "Importar_02102025_1549 Nautilus Campañas" at bounding box center [240, 218] width 97 height 27
click at [244, 209] on span "Importar_02102025_1549" at bounding box center [237, 211] width 83 height 10
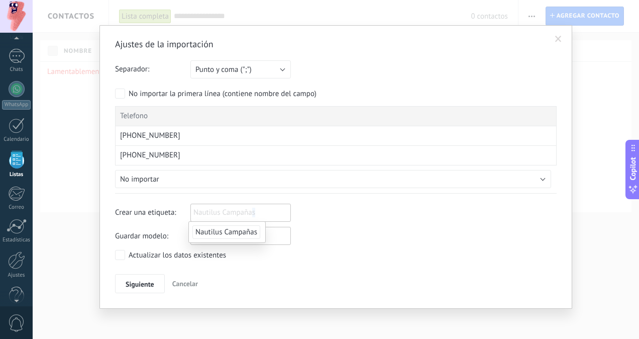
click at [252, 215] on span "Nautilus Campañas" at bounding box center [224, 212] width 62 height 15
drag, startPoint x: 252, startPoint y: 215, endPoint x: 241, endPoint y: 209, distance: 12.8
click at [241, 209] on input "text" at bounding box center [218, 212] width 50 height 15
click at [253, 229] on span "Nautilus Campañas" at bounding box center [226, 232] width 68 height 14
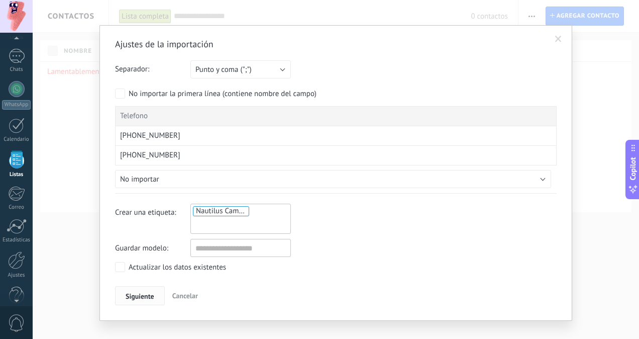
click at [141, 296] on span "Siguiente" at bounding box center [140, 295] width 29 height 7
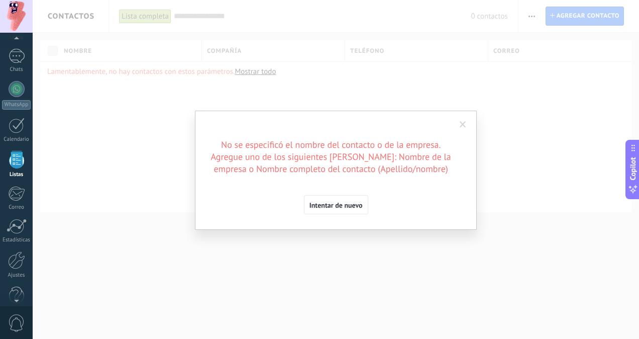
scroll to position [0, 0]
click at [333, 205] on span "Intentar de nuevo" at bounding box center [336, 204] width 53 height 7
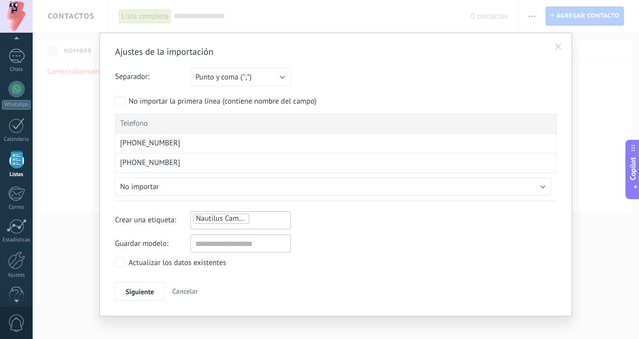
click at [185, 286] on span "Cancelar" at bounding box center [185, 290] width 26 height 9
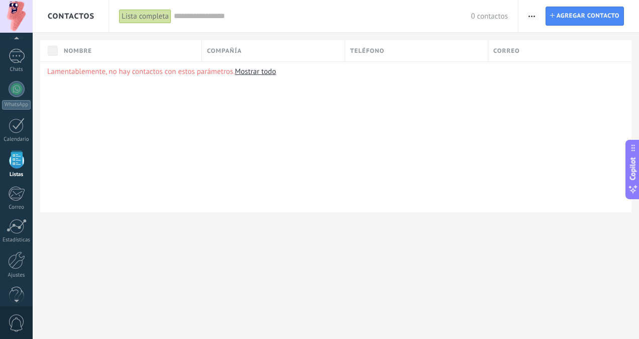
click at [533, 24] on span "button" at bounding box center [532, 16] width 7 height 19
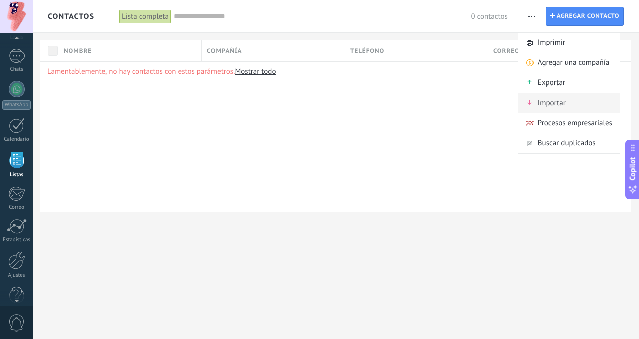
click at [548, 101] on span "Importar" at bounding box center [552, 103] width 28 height 20
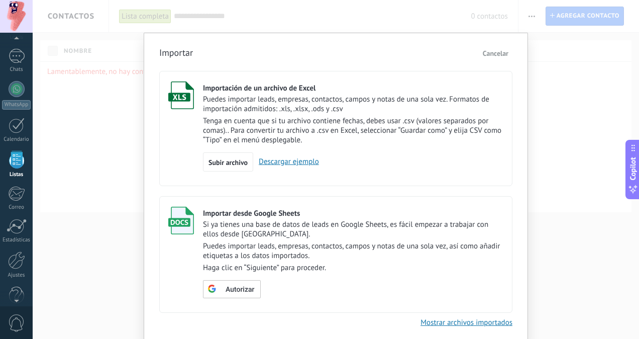
click at [292, 160] on link "Descargar ejemplo" at bounding box center [286, 162] width 66 height 10
click at [230, 163] on span "Subir archivo" at bounding box center [228, 162] width 39 height 7
click at [0, 0] on input "Importación de un archivo de Excel Puedes importar leads, empresas, contactos, …" at bounding box center [0, 0] width 0 height 0
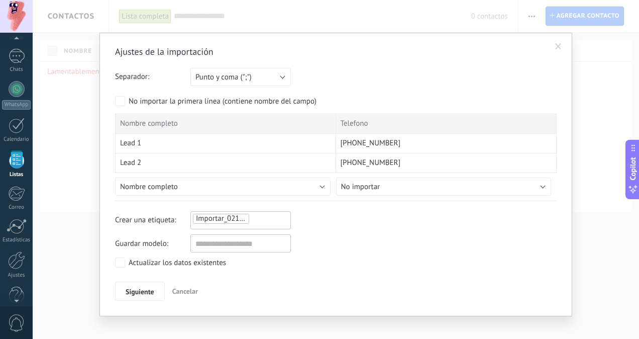
click at [269, 214] on div "Importar_02102025_1551" at bounding box center [240, 219] width 97 height 12
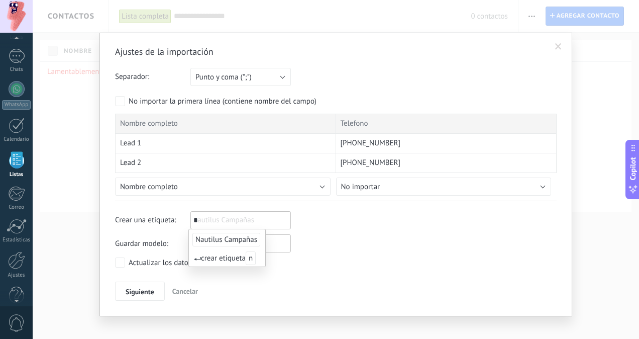
type input "*"
click at [243, 233] on span "Nautilus Campañas" at bounding box center [226, 240] width 68 height 14
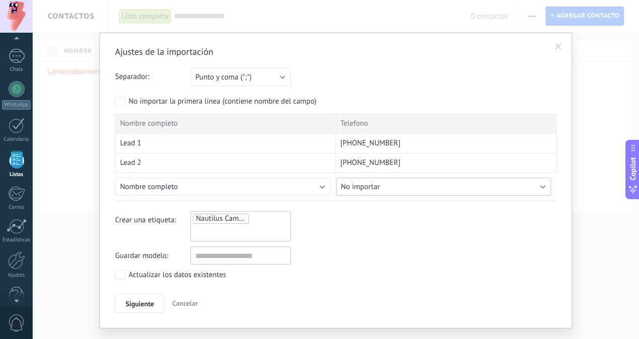
click at [391, 185] on button "No importar" at bounding box center [444, 186] width 216 height 18
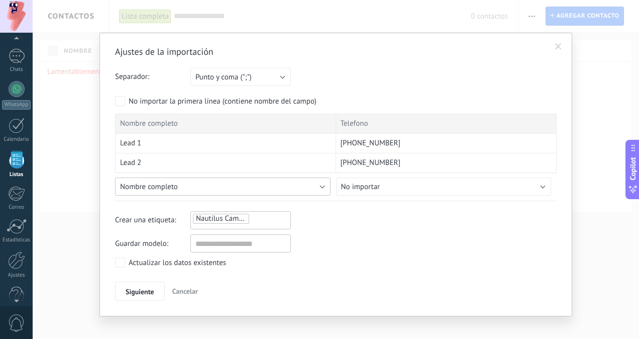
click at [314, 187] on button "Nombre completo" at bounding box center [223, 186] width 216 height 18
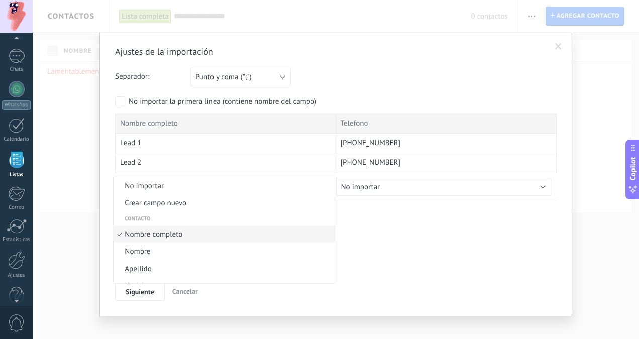
scroll to position [6, 0]
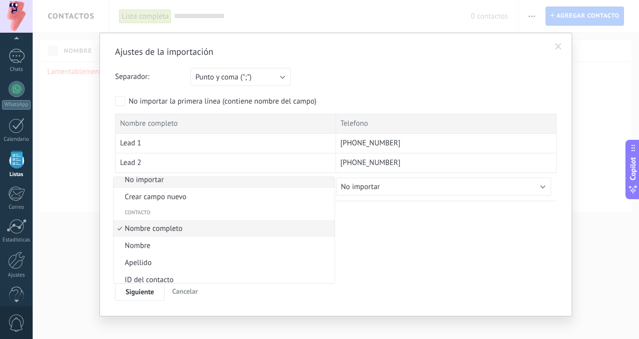
click at [296, 186] on li "No importar" at bounding box center [224, 179] width 221 height 17
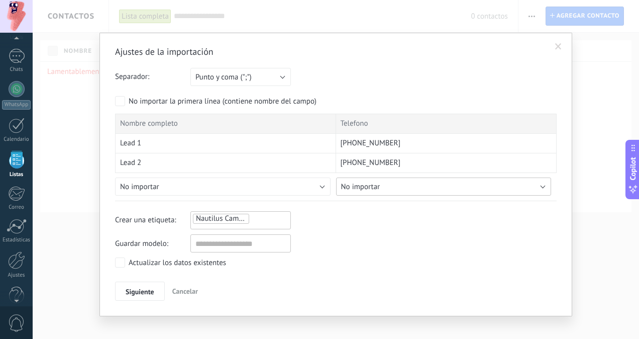
click at [377, 189] on span "No importar" at bounding box center [360, 187] width 39 height 10
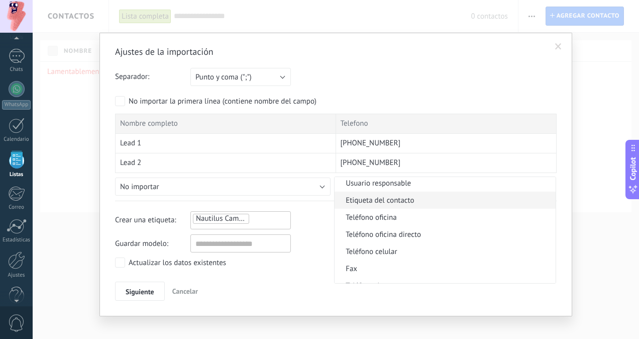
scroll to position [201, 0]
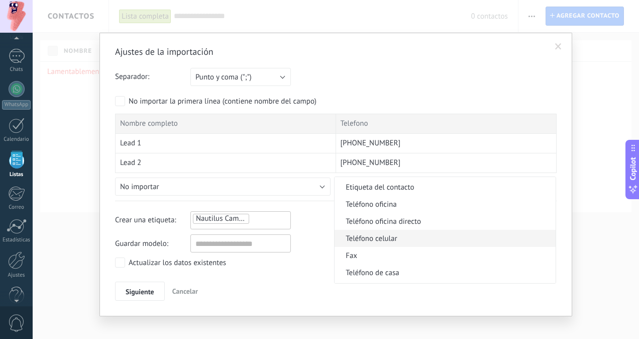
click at [433, 239] on span "Teléfono celular" at bounding box center [444, 239] width 218 height 10
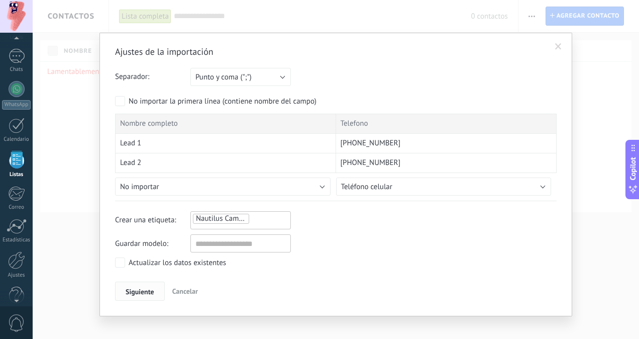
click at [142, 295] on button "Siguiente" at bounding box center [140, 290] width 50 height 19
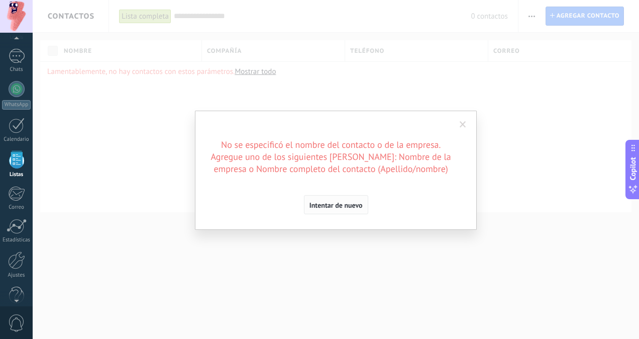
click at [354, 209] on button "Intentar de nuevo" at bounding box center [336, 204] width 64 height 19
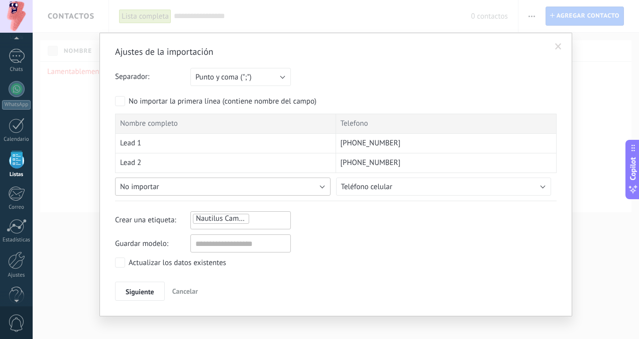
click at [153, 180] on button "No importar" at bounding box center [223, 186] width 216 height 18
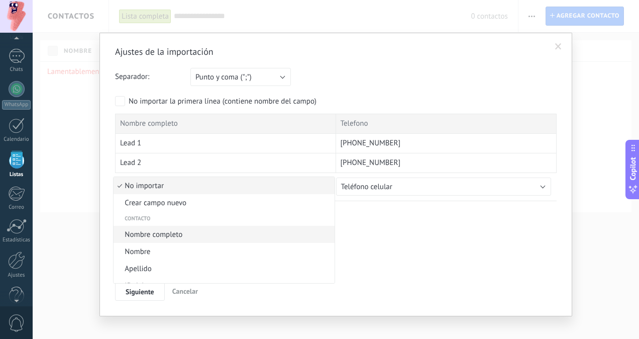
click at [173, 236] on span "Nombre completo" at bounding box center [223, 235] width 218 height 10
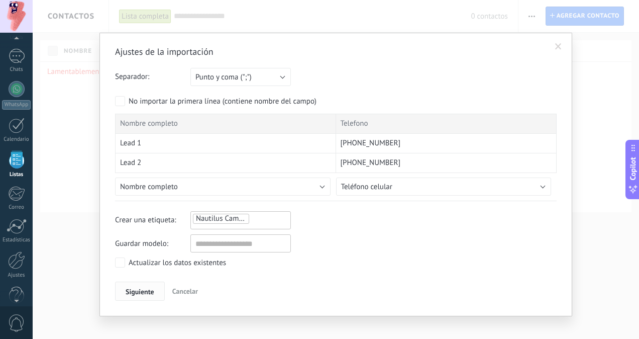
click at [152, 291] on span "Siguiente" at bounding box center [140, 291] width 29 height 7
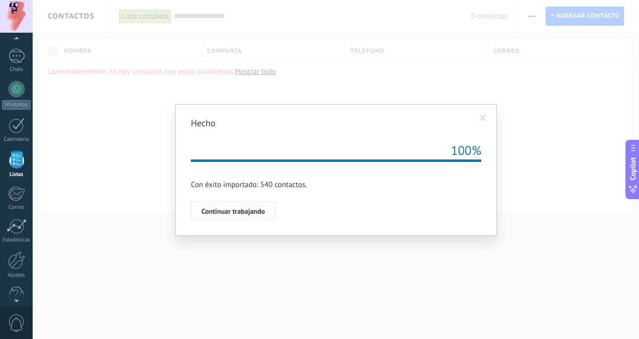
click at [244, 208] on span "Continuar trabajando" at bounding box center [232, 211] width 63 height 7
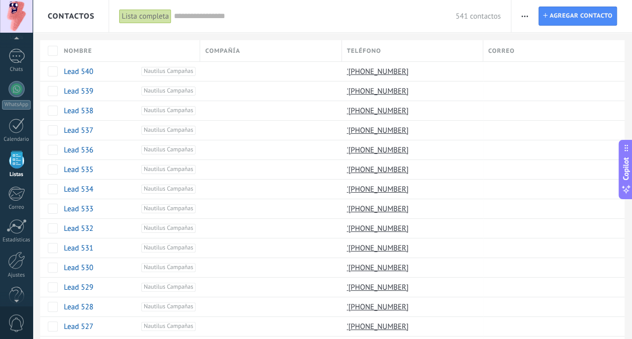
click at [157, 15] on div "Lista completa" at bounding box center [145, 16] width 52 height 15
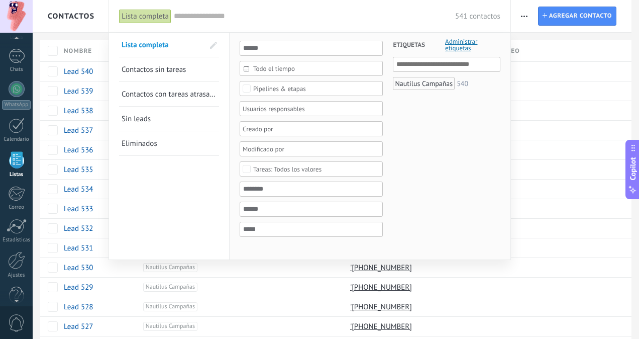
click at [458, 41] on span "Administrar etiquetas" at bounding box center [472, 44] width 55 height 13
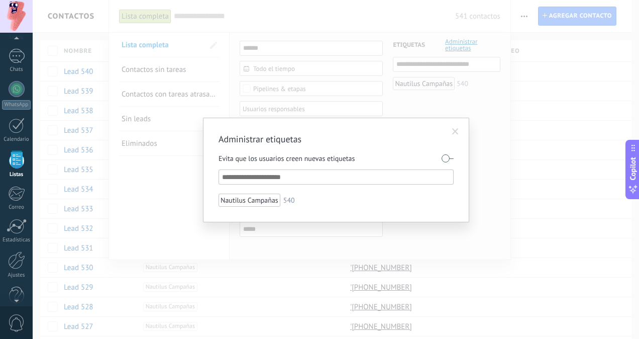
click at [489, 93] on div "Administrar etiquetas Evita que los usuarios creen nuevas etiquetas Nautilus Ca…" at bounding box center [336, 169] width 606 height 339
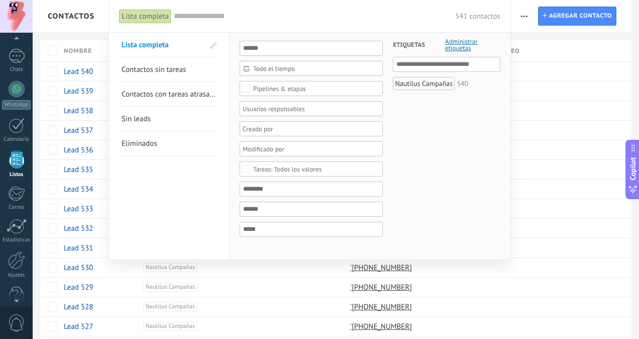
click at [569, 143] on div at bounding box center [319, 169] width 639 height 339
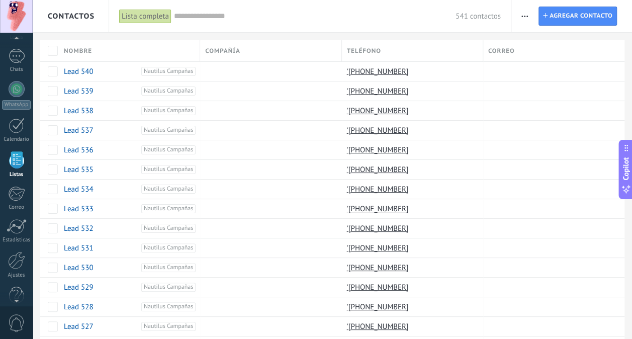
click at [538, 14] on div "Imprimir Agregar una compañía Exportar Importar Ajustes de la lista Procesos em…" at bounding box center [571, 16] width 121 height 32
click at [525, 16] on use "button" at bounding box center [524, 17] width 7 height 2
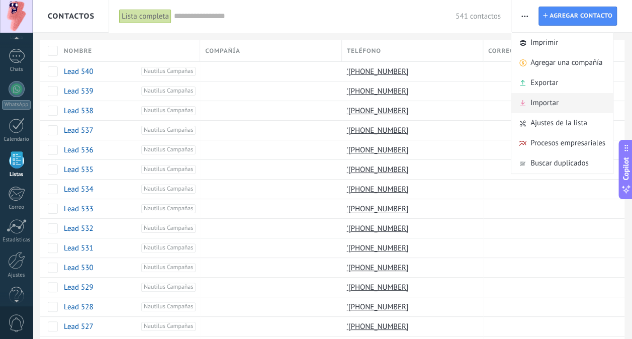
click at [580, 105] on div "Importar" at bounding box center [561, 103] width 101 height 20
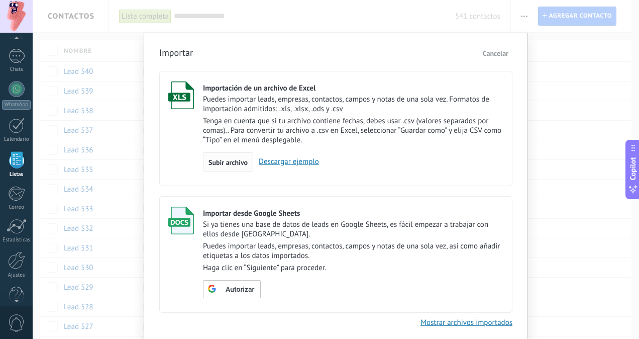
click at [234, 163] on span "Subir archivo" at bounding box center [228, 162] width 39 height 7
click at [0, 0] on input "Importación de un archivo de Excel Puedes importar leads, empresas, contactos, …" at bounding box center [0, 0] width 0 height 0
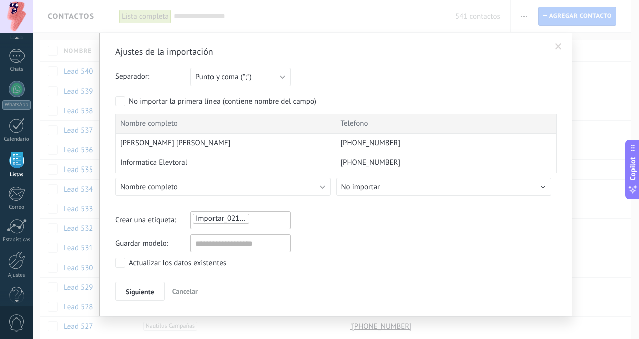
click at [260, 219] on div "Importar_02102025_1556" at bounding box center [240, 219] width 97 height 12
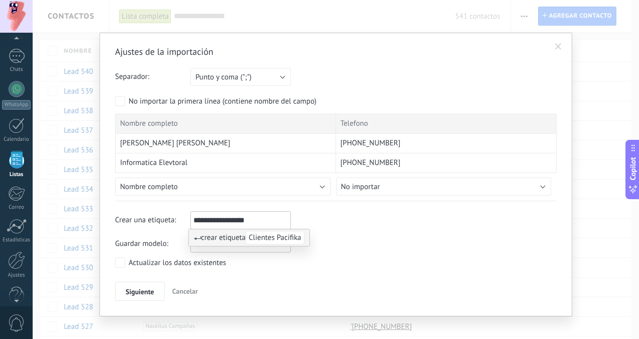
type input "**********"
click at [416, 195] on div "Nombre completo Telefono Javier Ernesto Magaña Lizarraga +5216694415066 Informa…" at bounding box center [336, 157] width 442 height 87
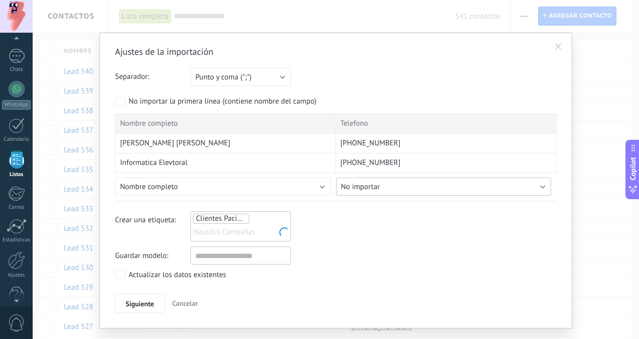
click at [424, 185] on button "No importar" at bounding box center [444, 186] width 216 height 18
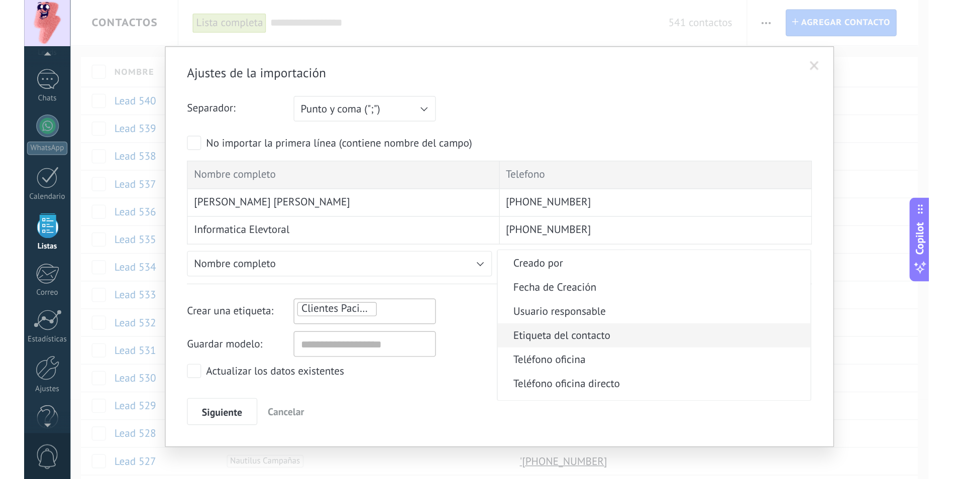
scroll to position [201, 0]
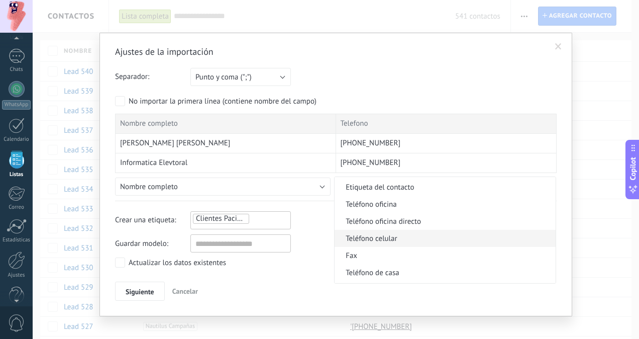
click at [435, 236] on span "Teléfono celular" at bounding box center [444, 239] width 218 height 10
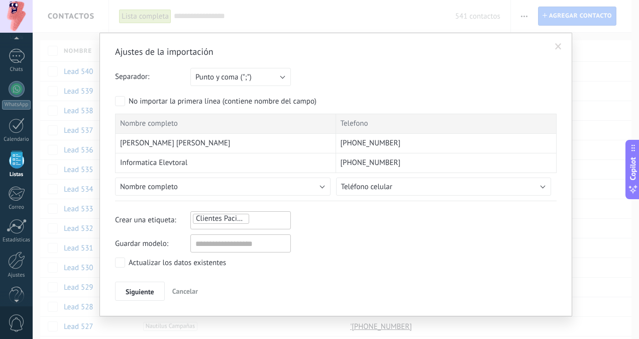
click at [373, 259] on div "Actualizar los datos existentes" at bounding box center [336, 263] width 442 height 13
drag, startPoint x: 168, startPoint y: 262, endPoint x: 344, endPoint y: 267, distance: 175.4
click at [344, 267] on div "Actualizar los datos existentes" at bounding box center [336, 263] width 442 height 13
click at [132, 292] on span "Siguiente" at bounding box center [140, 291] width 29 height 7
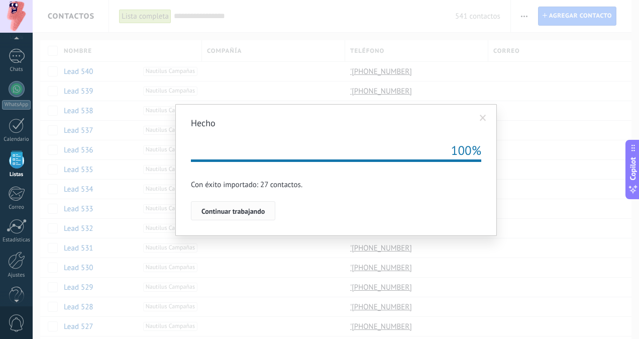
click at [237, 214] on span "Continuar trabajando" at bounding box center [232, 211] width 63 height 7
